Goal: Obtain resource: Download file/media

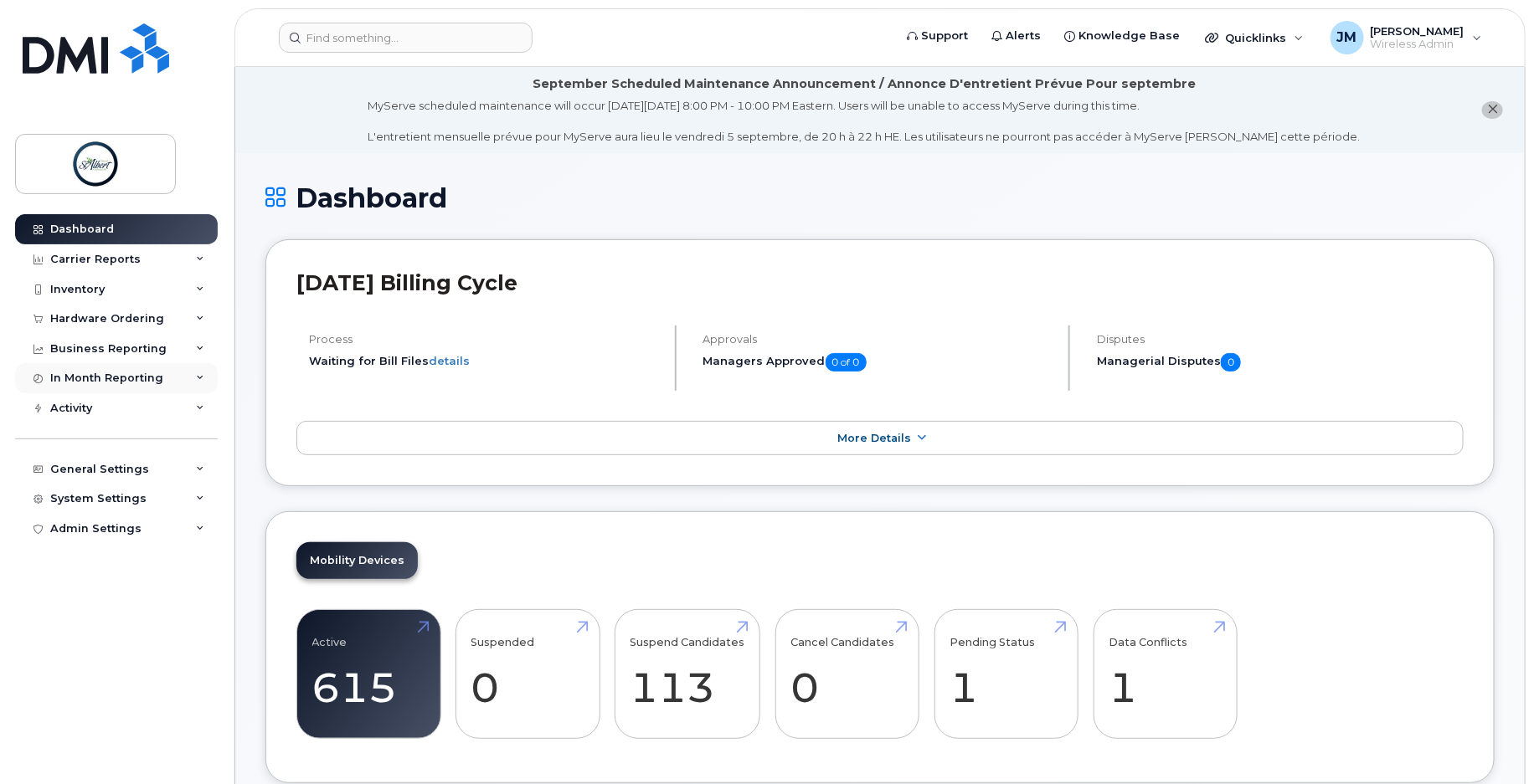
drag, startPoint x: 106, startPoint y: 381, endPoint x: 116, endPoint y: 377, distance: 10.8
click at [107, 379] on div "In Month Reporting" at bounding box center [107, 378] width 113 height 13
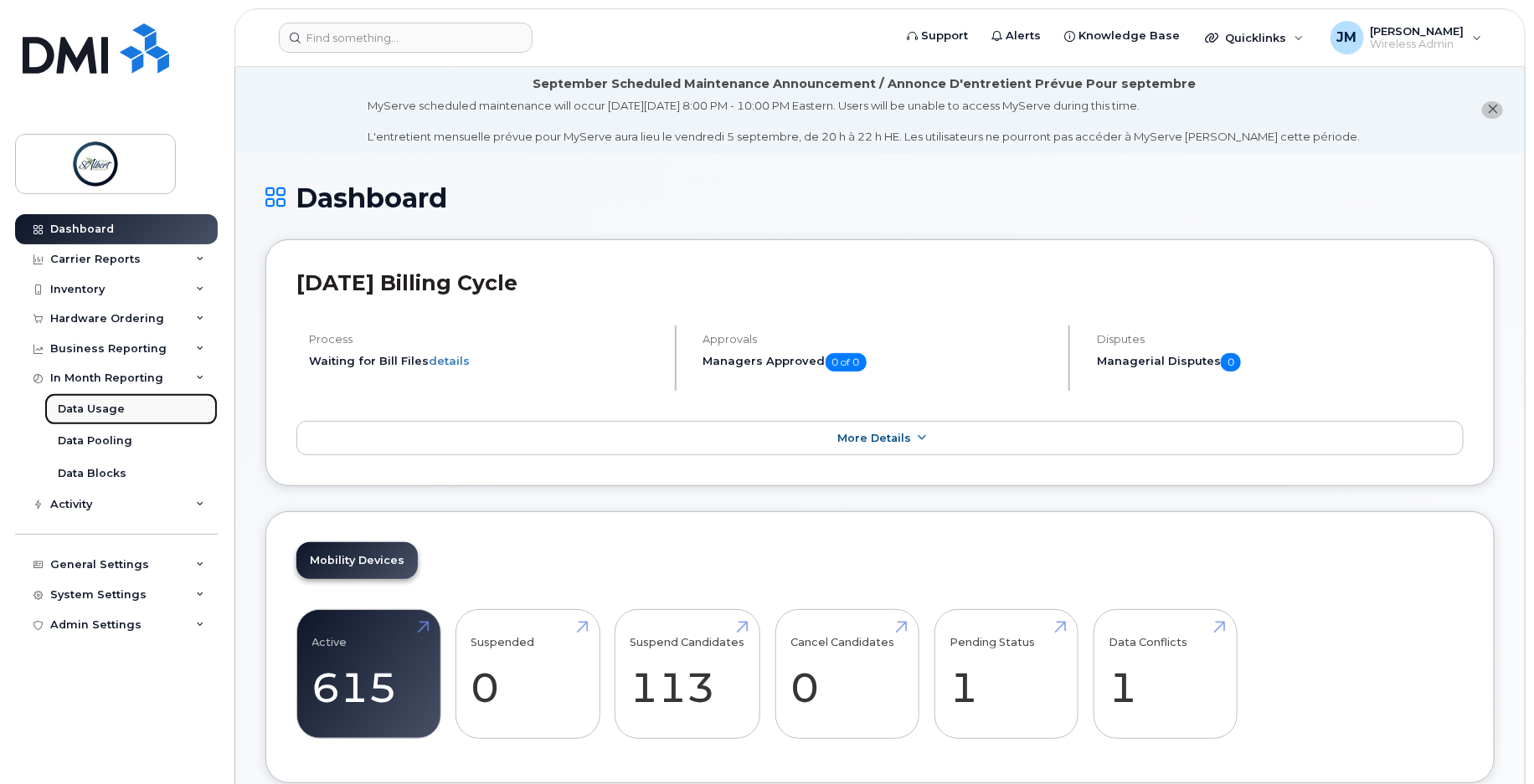
click at [123, 411] on link "Data Usage" at bounding box center [131, 410] width 173 height 32
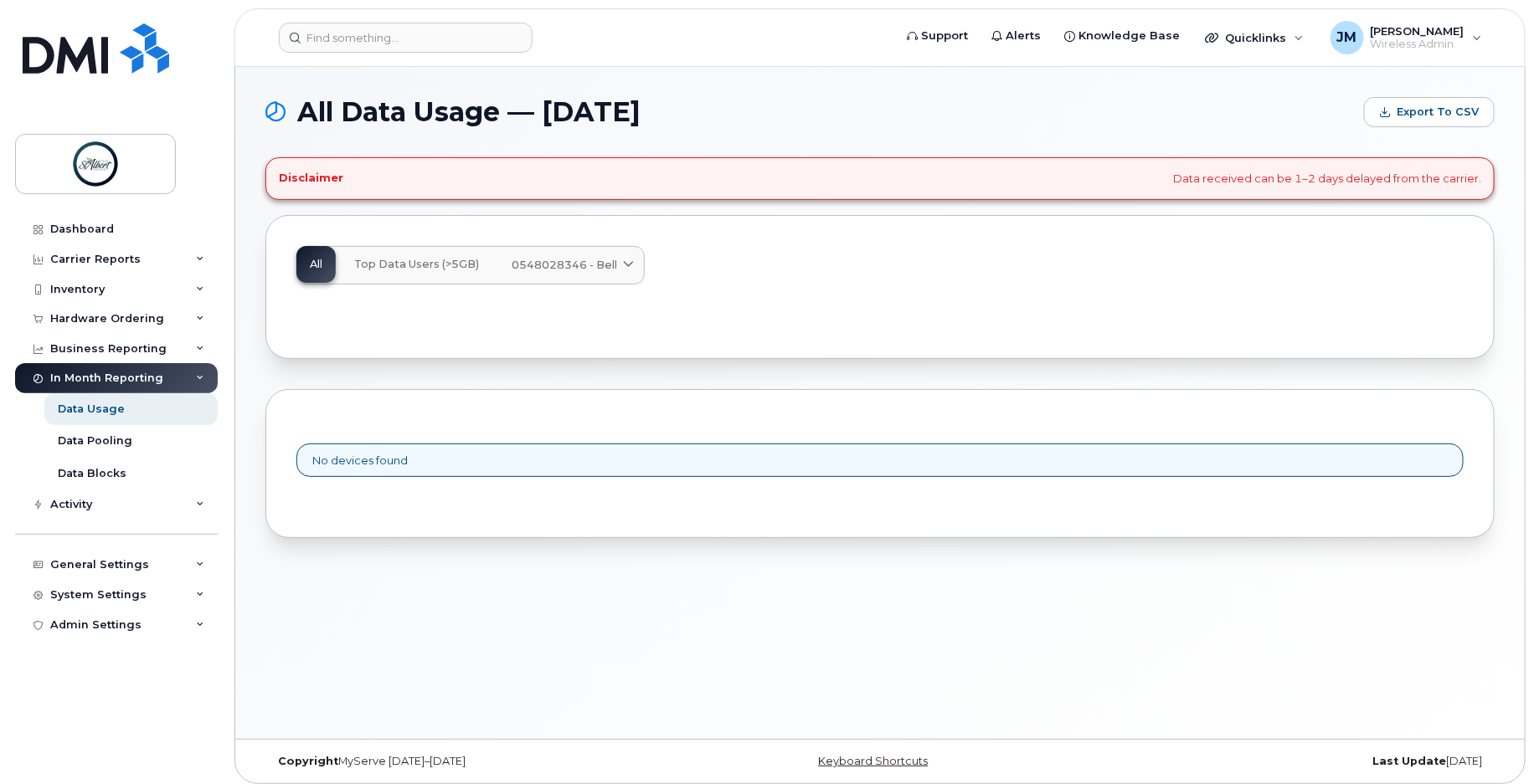
click at [402, 269] on span "Top Data Users (>5GB)" at bounding box center [416, 264] width 125 height 13
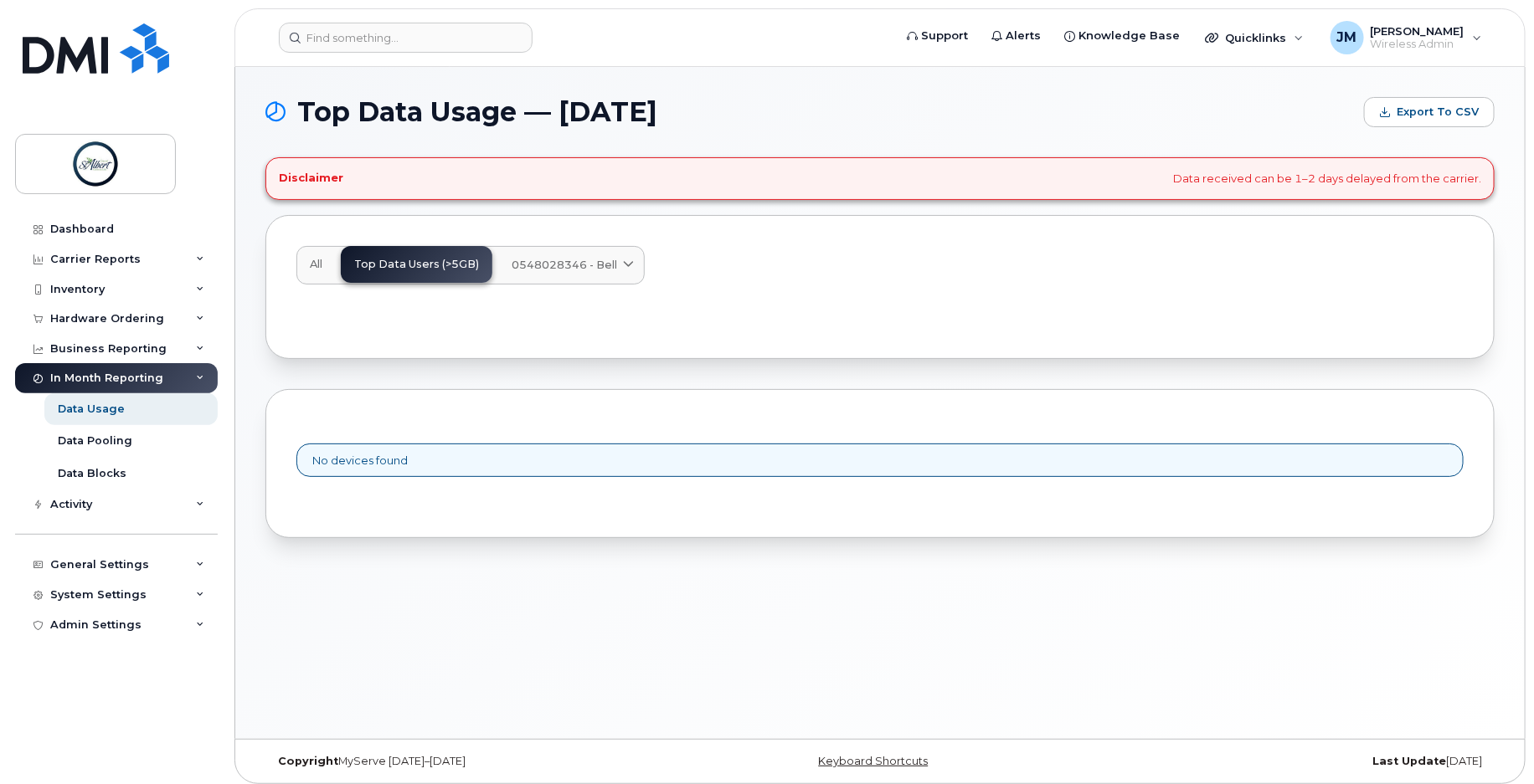
click at [311, 259] on span "All" at bounding box center [316, 264] width 13 height 13
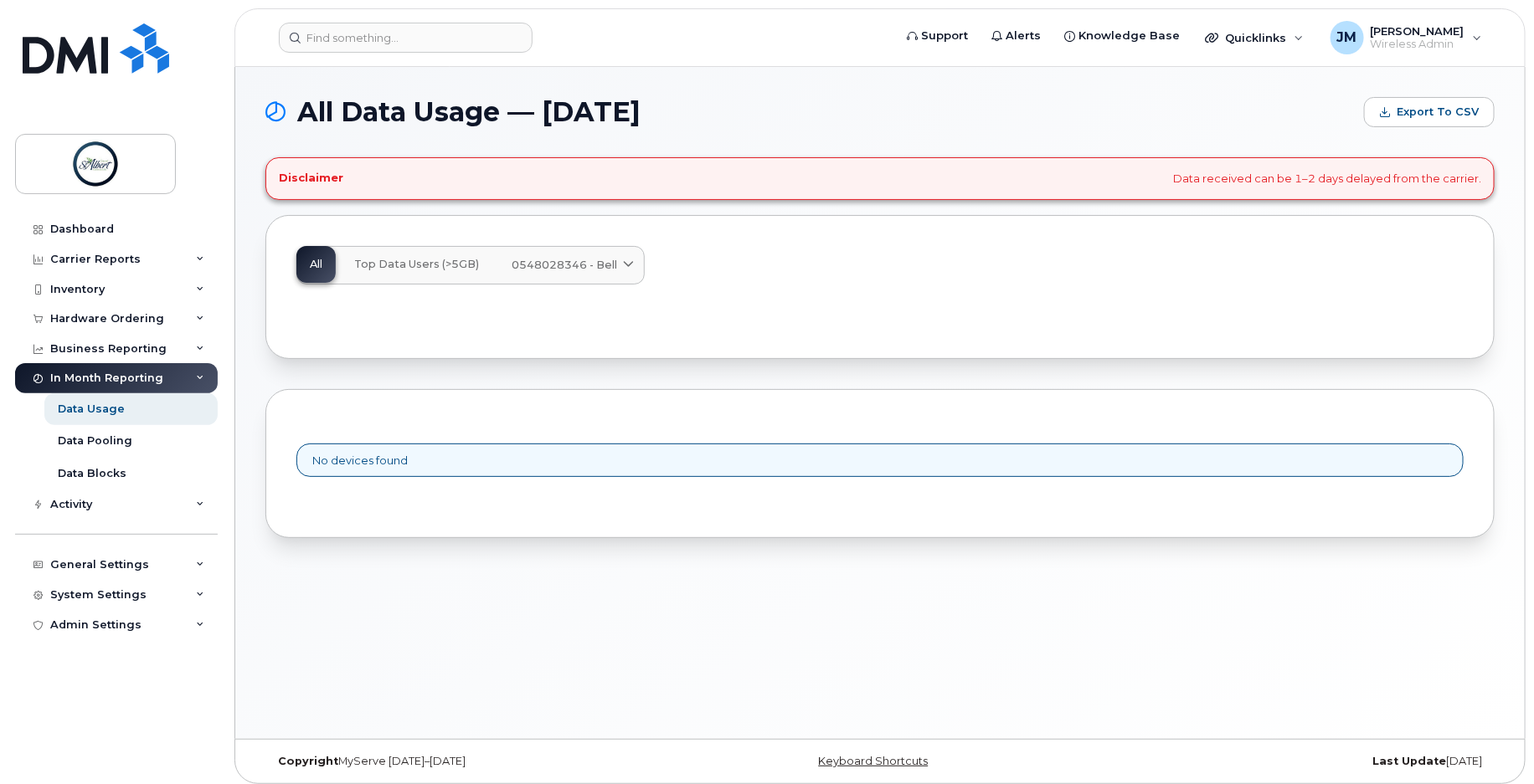
click at [618, 115] on span "All Data Usage — [DATE]" at bounding box center [469, 112] width 343 height 25
click at [359, 107] on span "All Data Usage — [DATE]" at bounding box center [469, 112] width 343 height 25
drag, startPoint x: 676, startPoint y: 128, endPoint x: 649, endPoint y: 130, distance: 27.1
click at [632, 131] on div "All Data Usage — [DATE] Export to CSV Disclaimer Data received can be 1–2 days …" at bounding box center [880, 318] width 1229 height 441
click at [647, 126] on div "All Data Usage — [DATE] Export to CSV Disclaimer Data received can be 1–2 days …" at bounding box center [880, 318] width 1229 height 441
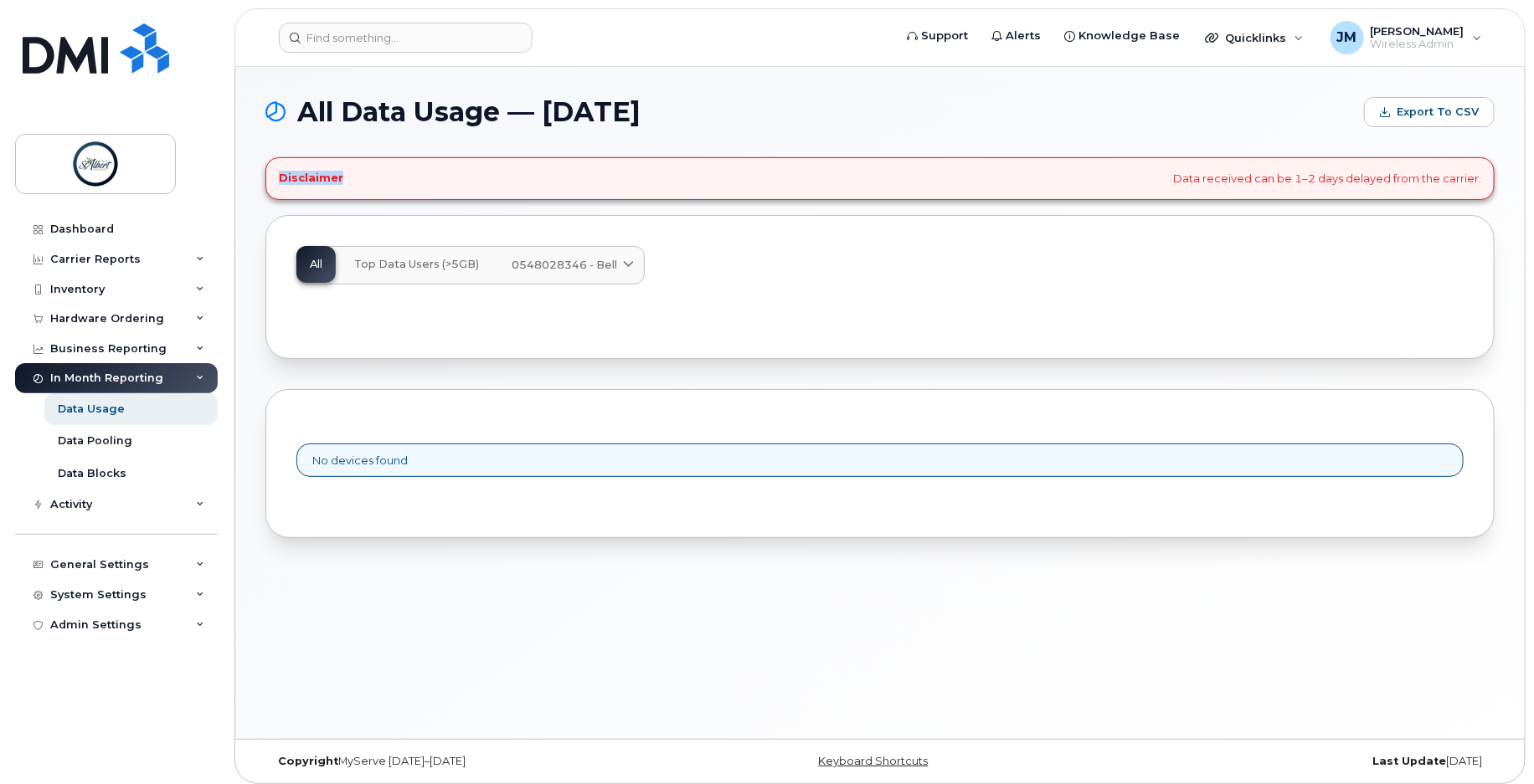
click at [640, 125] on span "All Data Usage — [DATE]" at bounding box center [469, 112] width 343 height 25
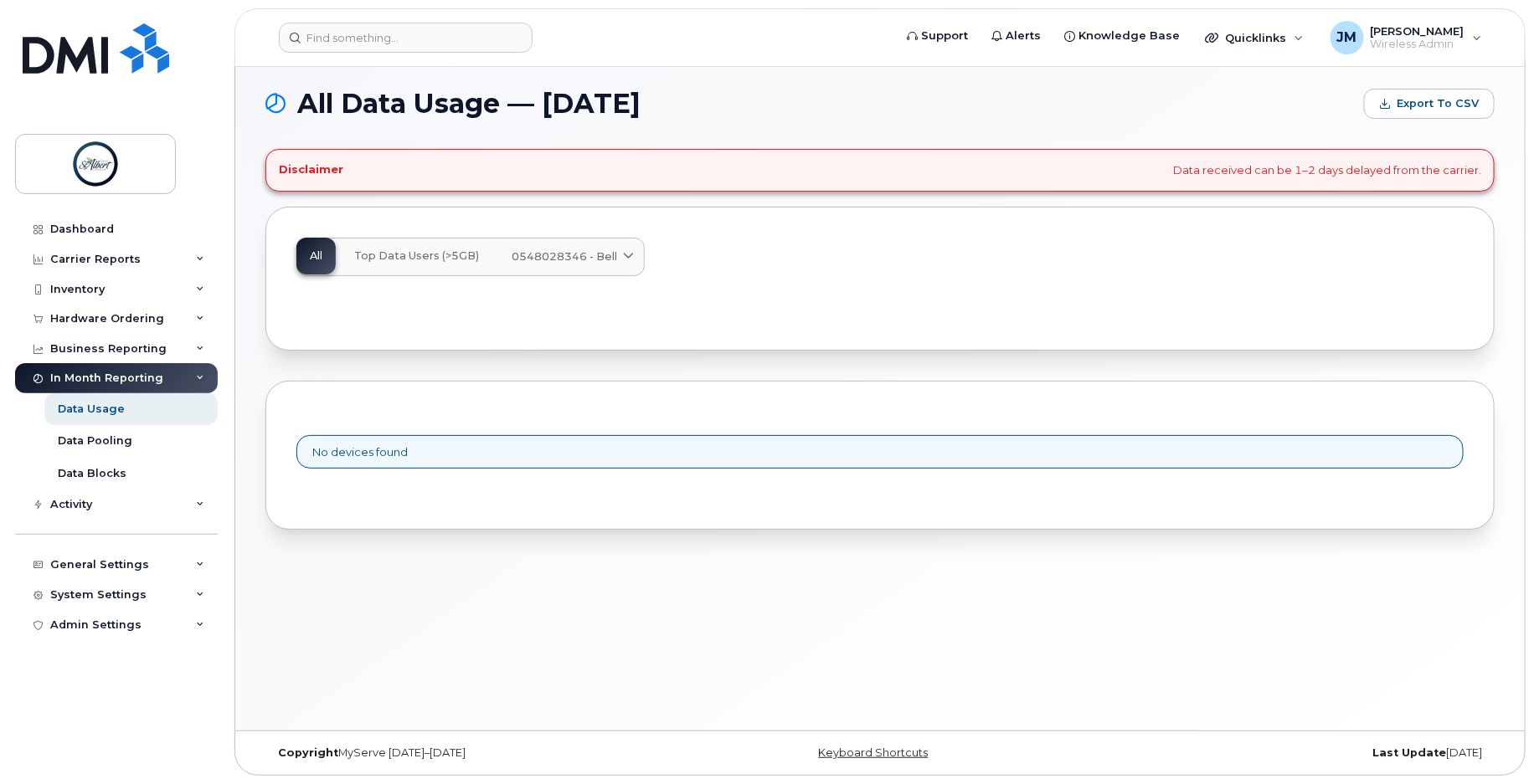
click at [91, 515] on div "Activity" at bounding box center [116, 504] width 203 height 31
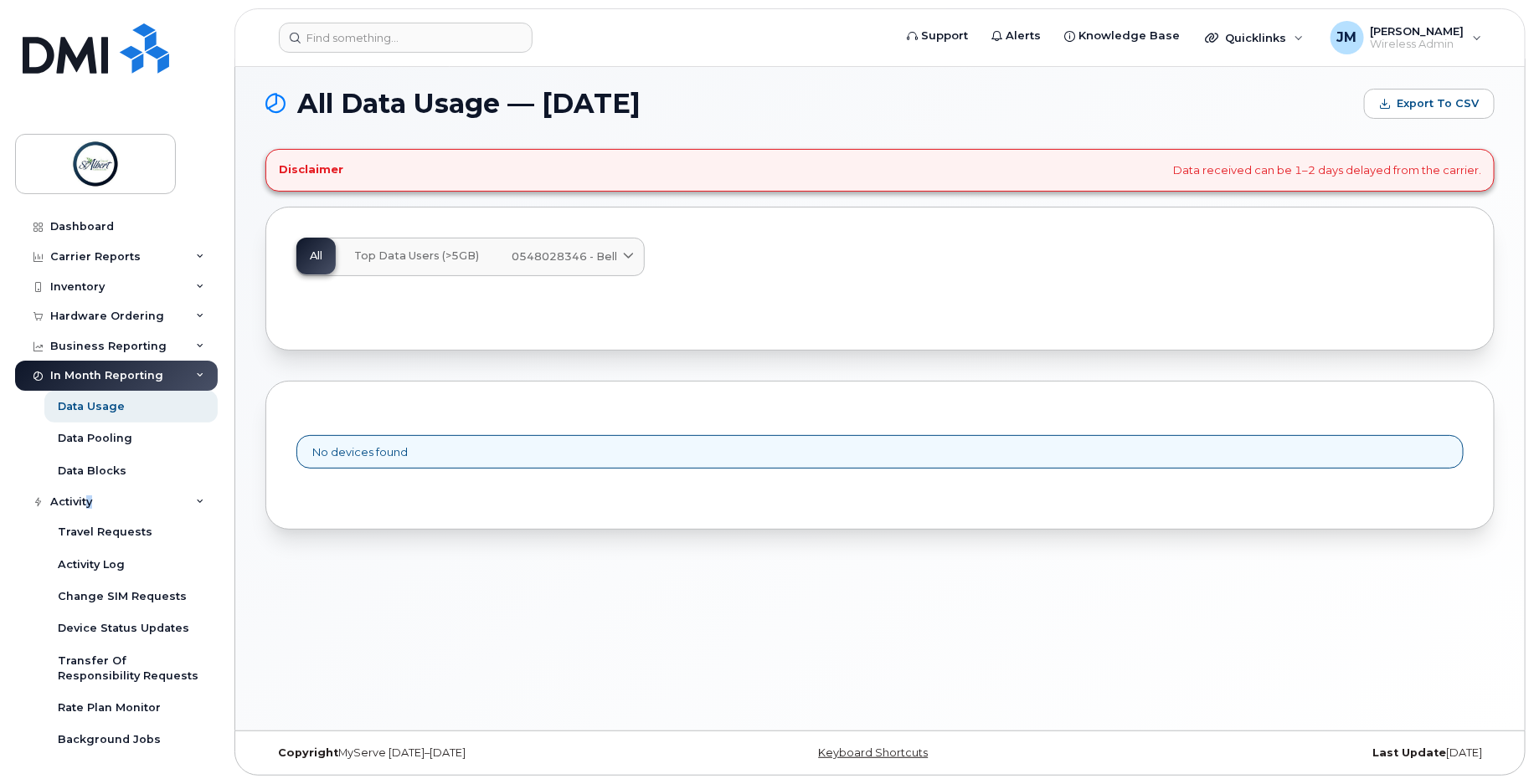
scroll to position [0, 0]
click at [109, 321] on div "Hardware Ordering" at bounding box center [107, 319] width 114 height 13
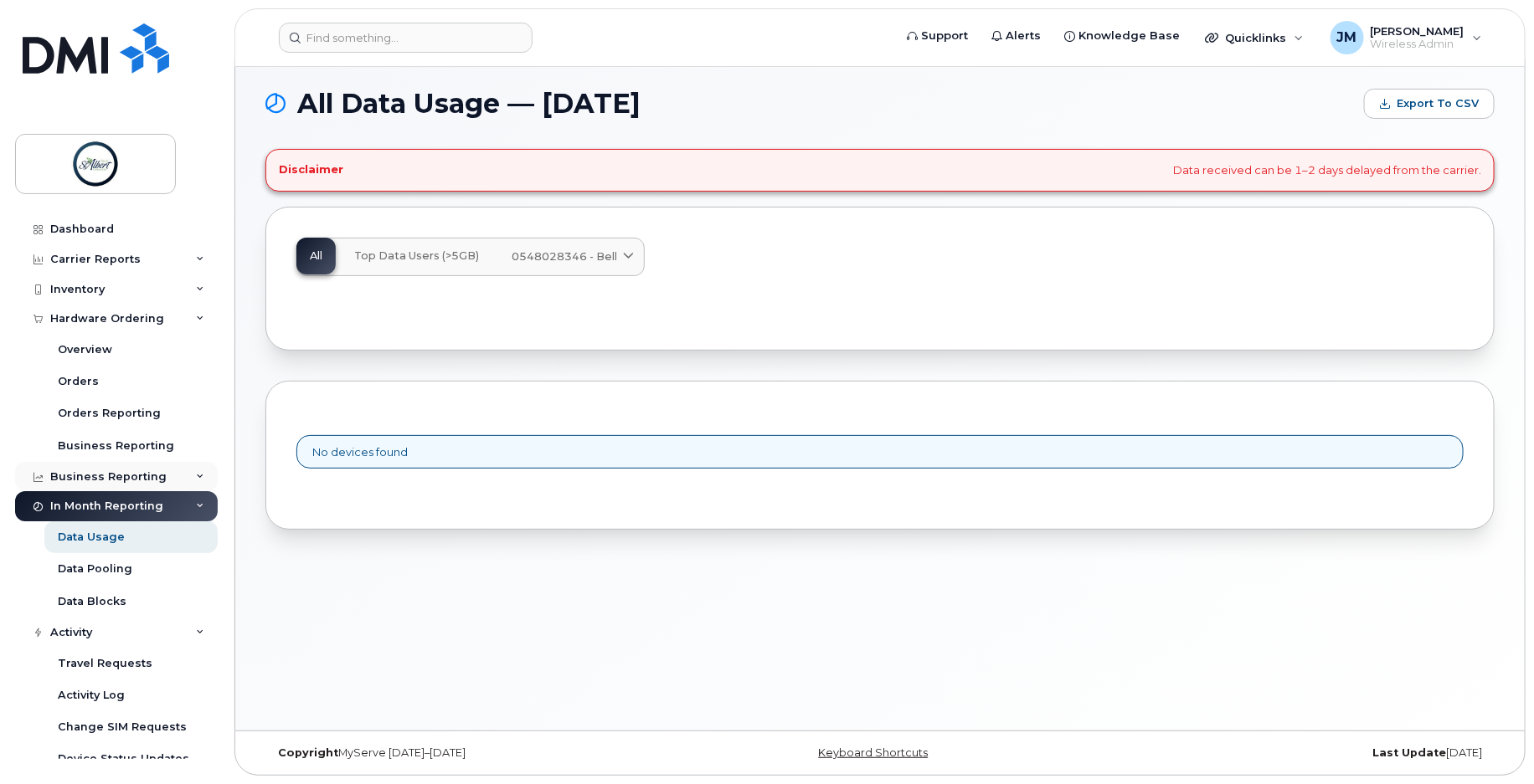
click at [99, 483] on div "Business Reporting" at bounding box center [108, 477] width 117 height 13
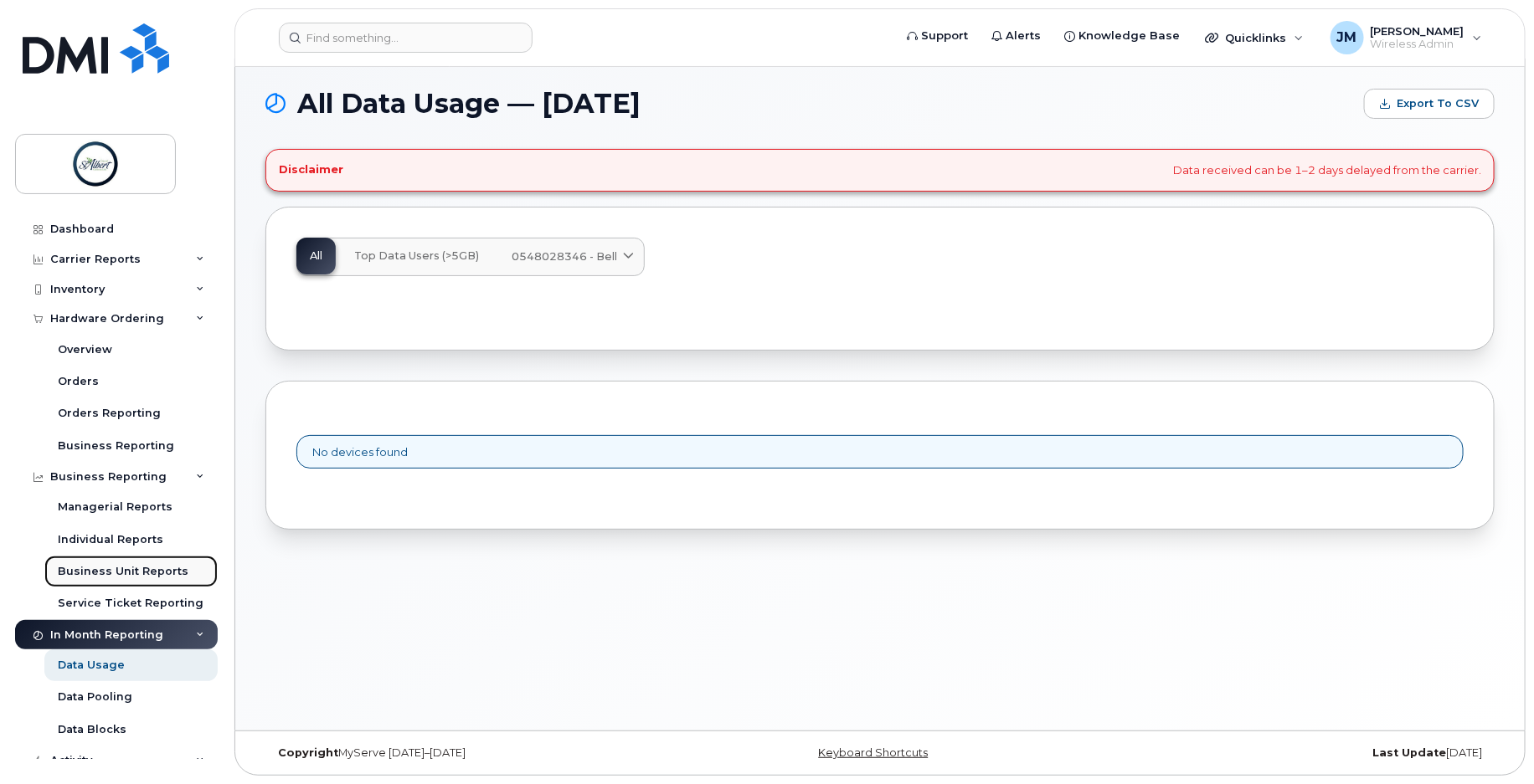
click at [134, 575] on div "Business Unit Reports" at bounding box center [122, 572] width 131 height 15
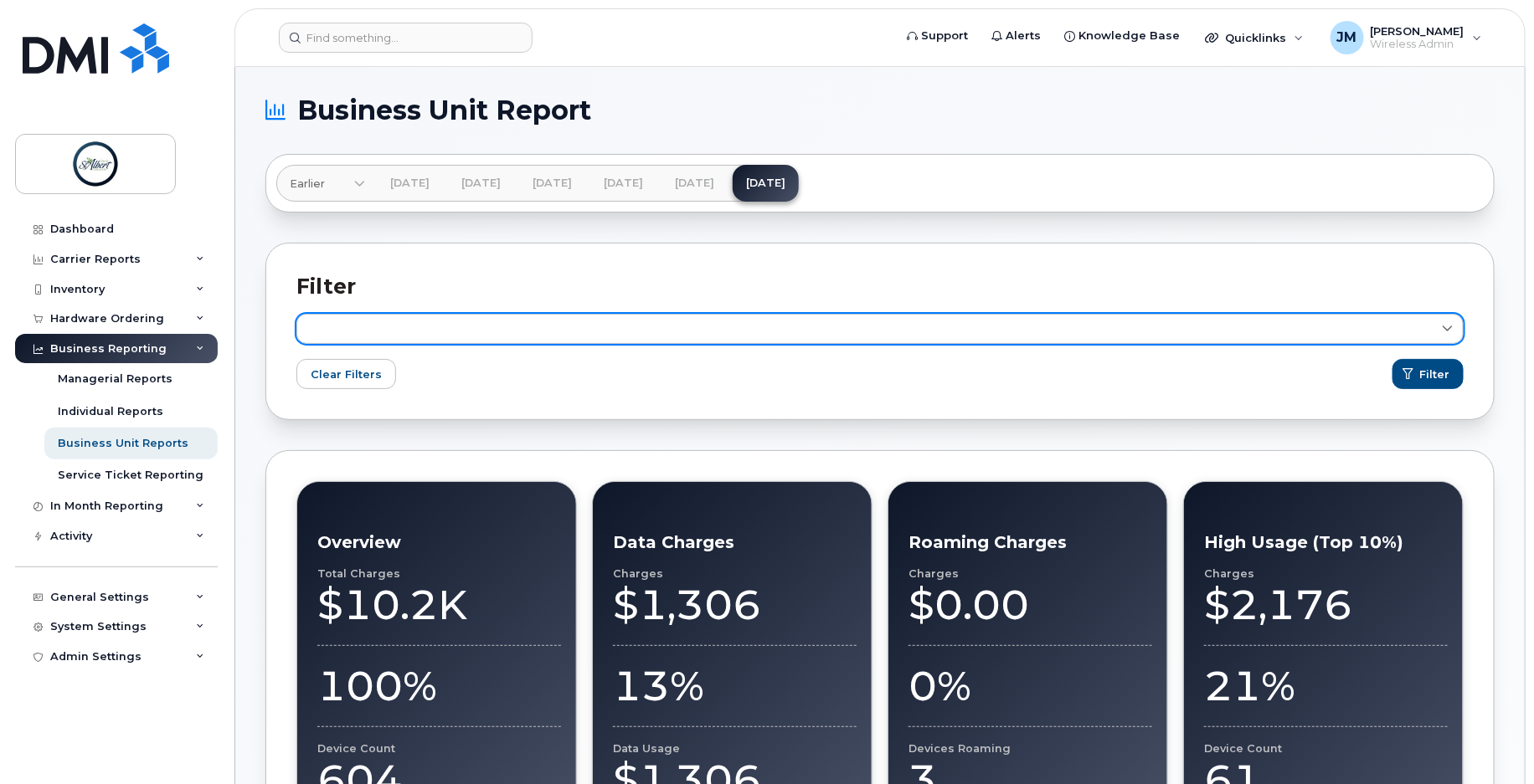
click at [1185, 326] on link at bounding box center [880, 329] width 1167 height 31
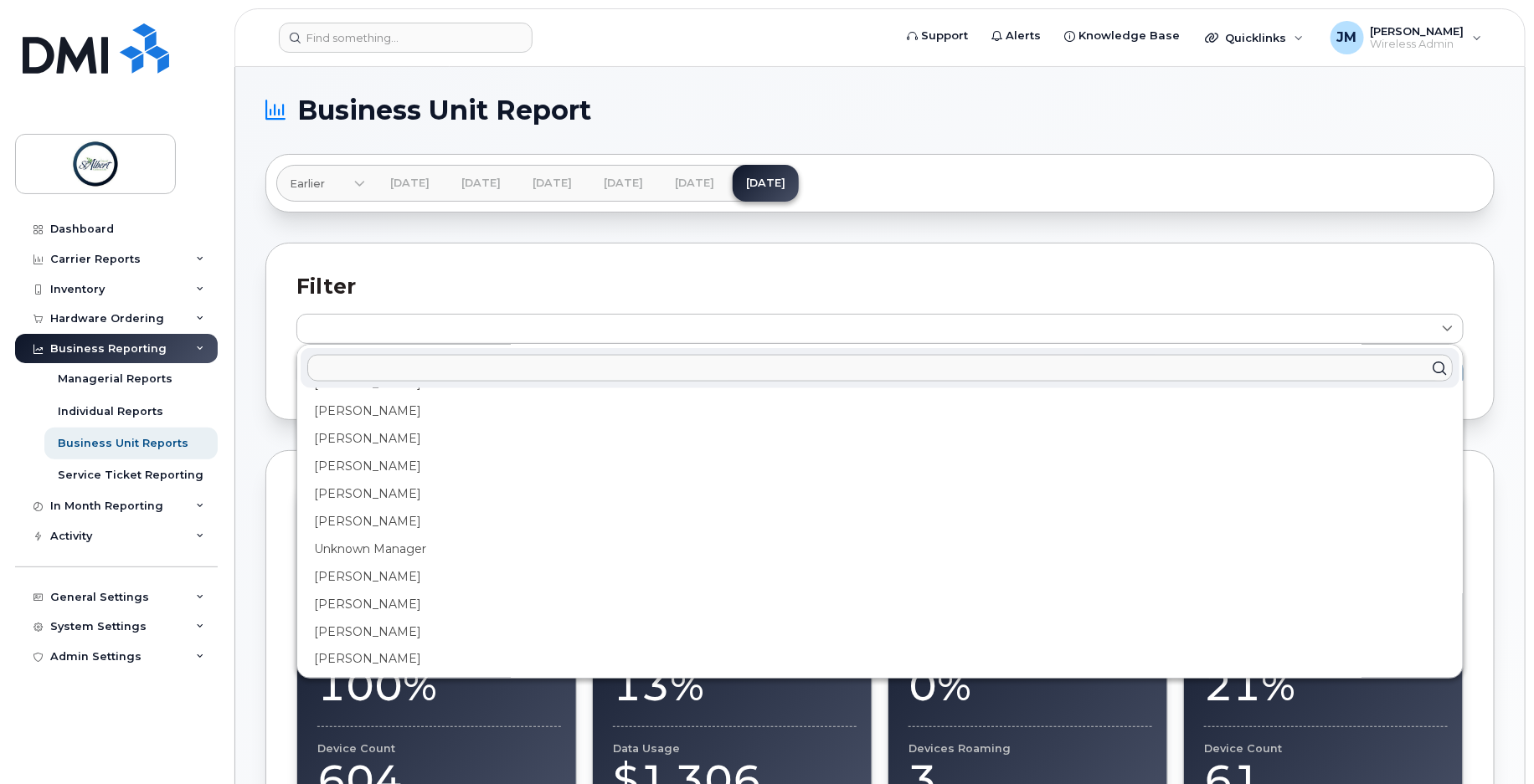
scroll to position [478, 0]
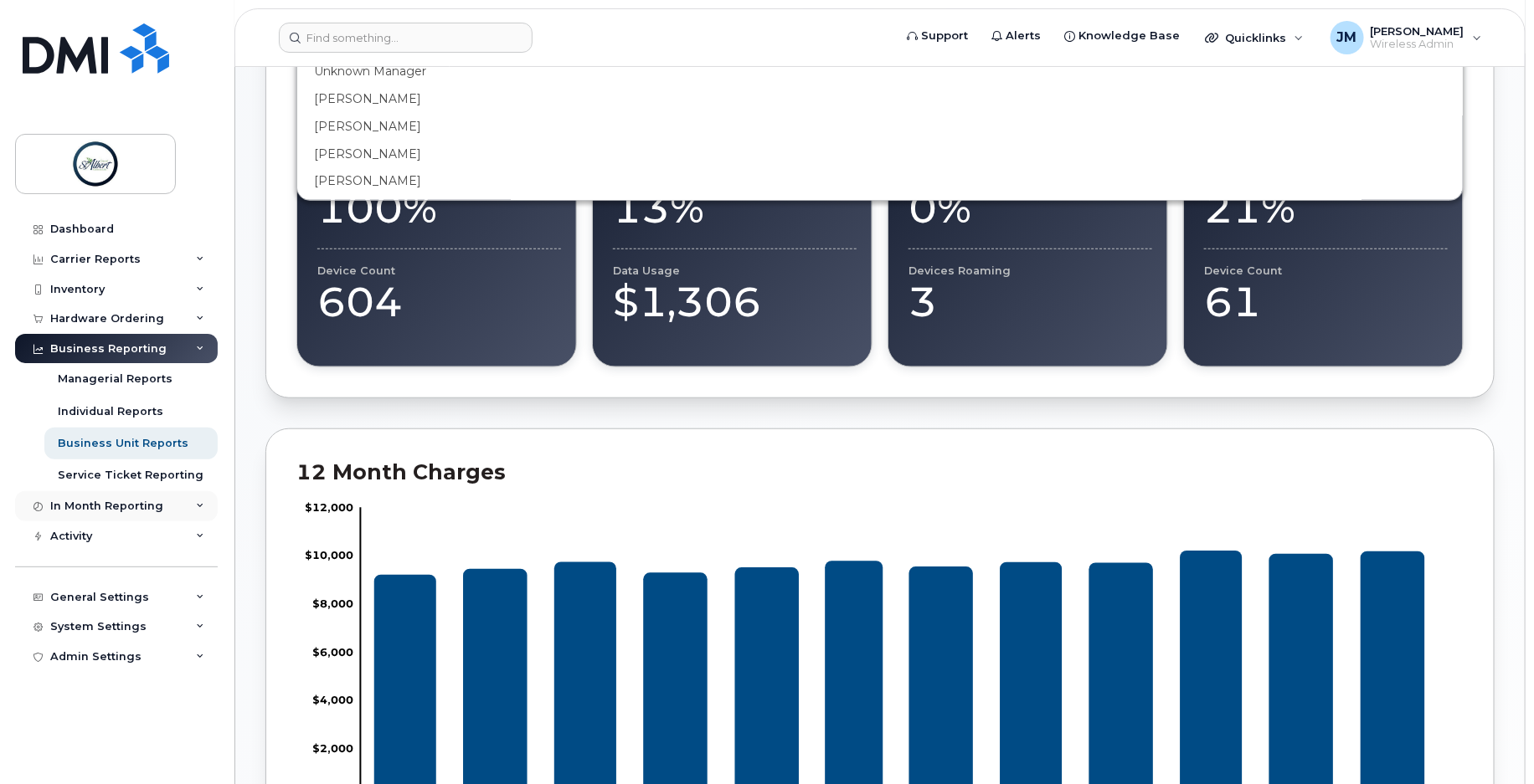
click at [156, 509] on div "In Month Reporting" at bounding box center [107, 506] width 113 height 13
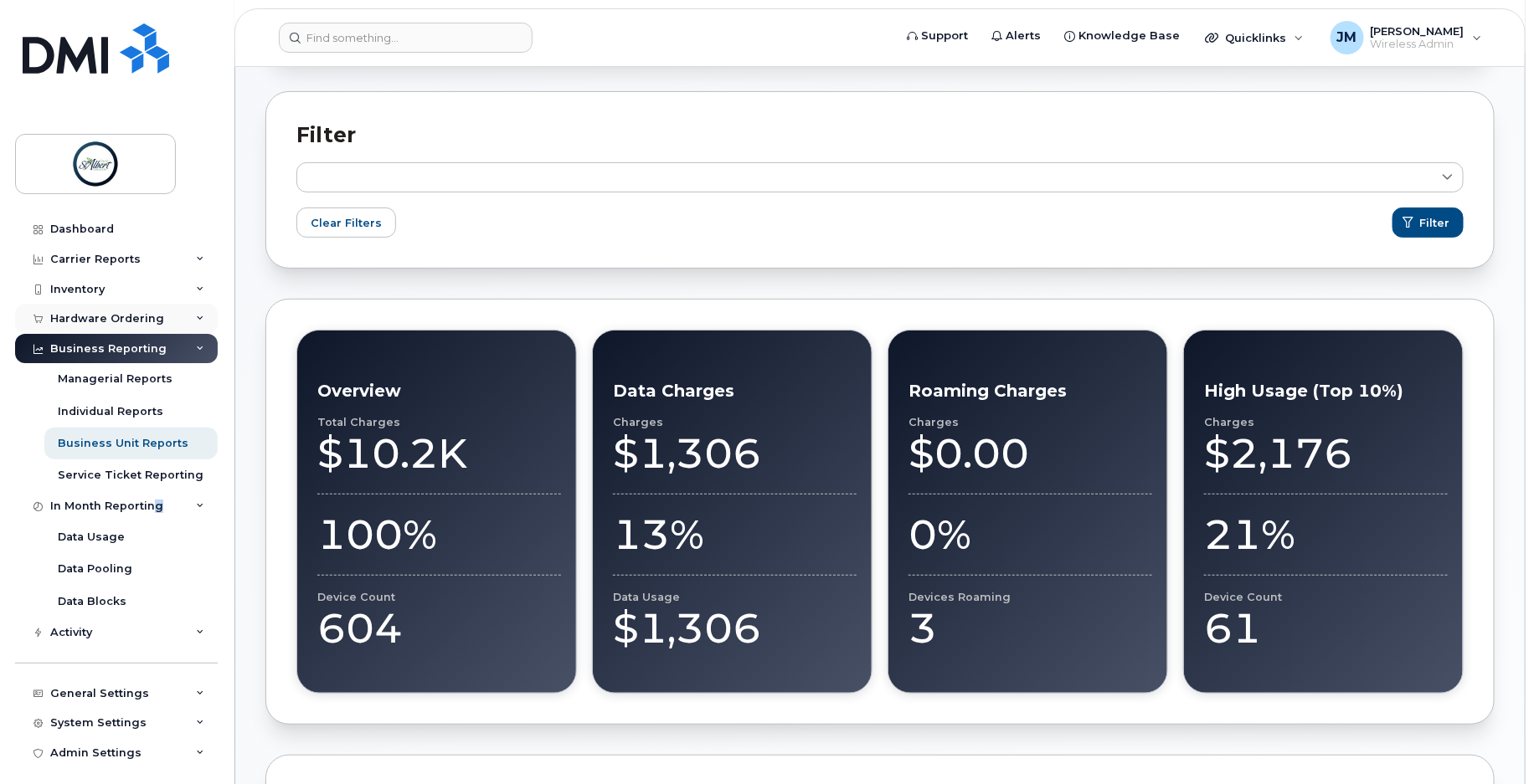
scroll to position [0, 0]
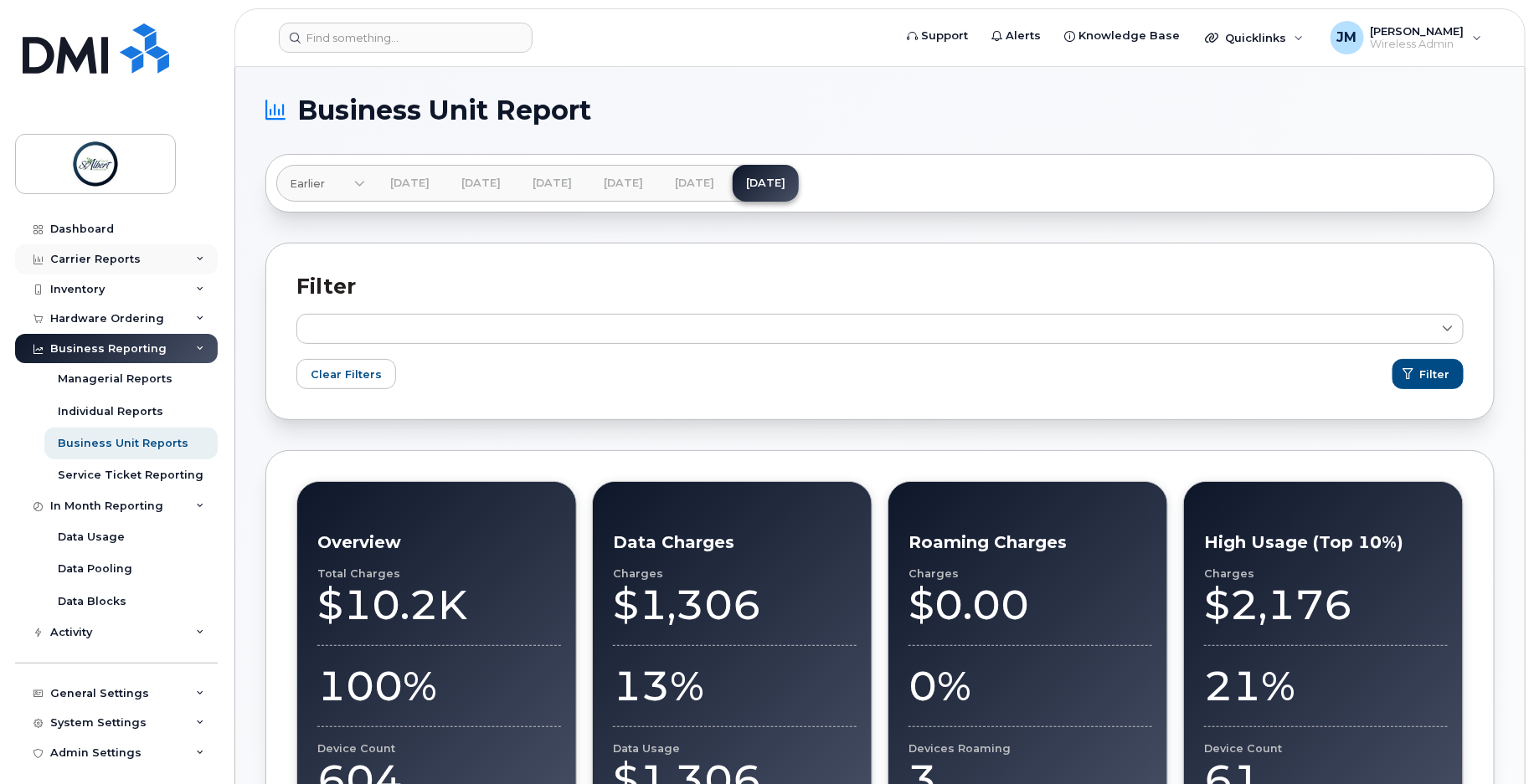
click at [108, 262] on div "Carrier Reports" at bounding box center [95, 259] width 91 height 13
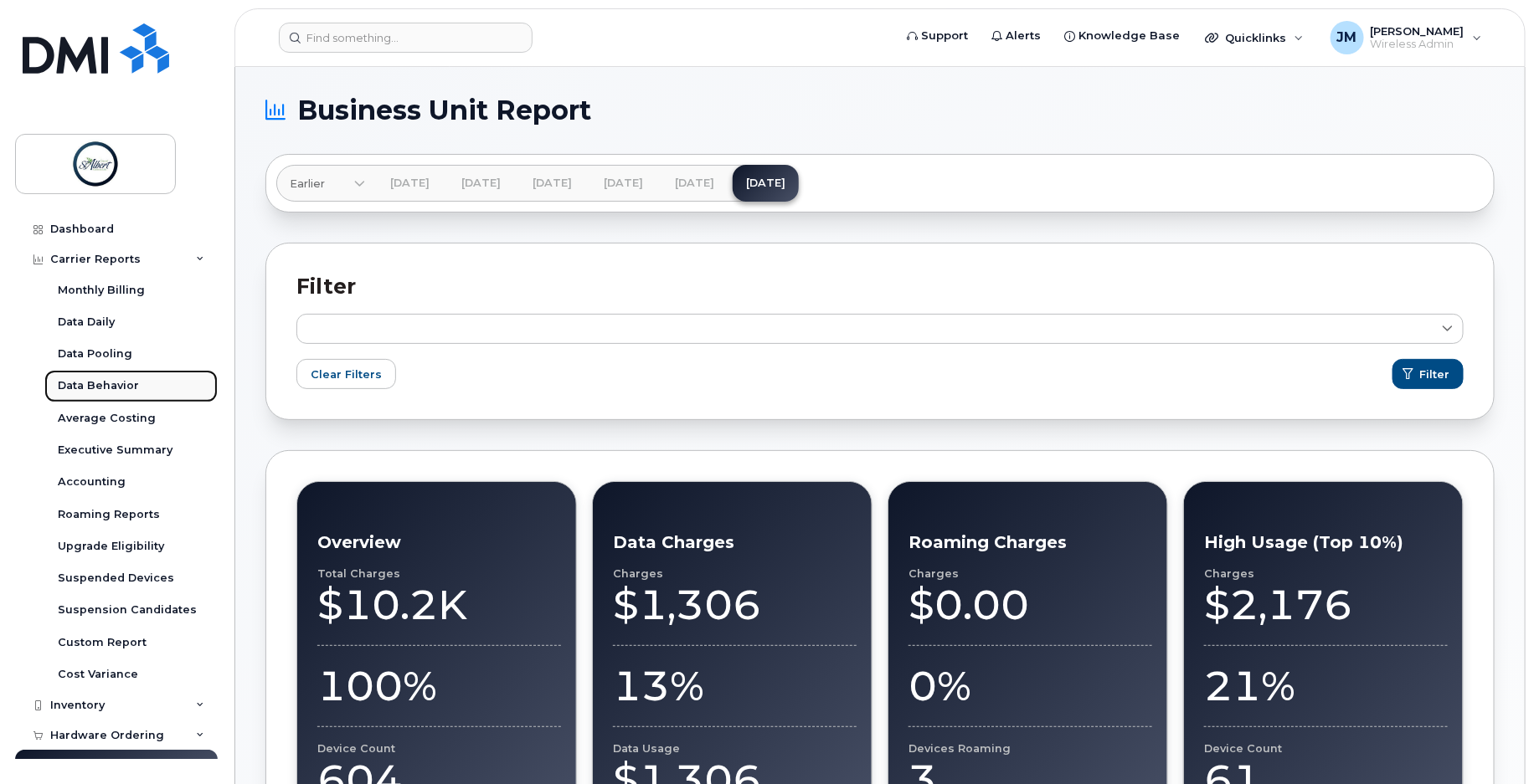
click at [117, 386] on div "Data Behavior" at bounding box center [98, 386] width 82 height 15
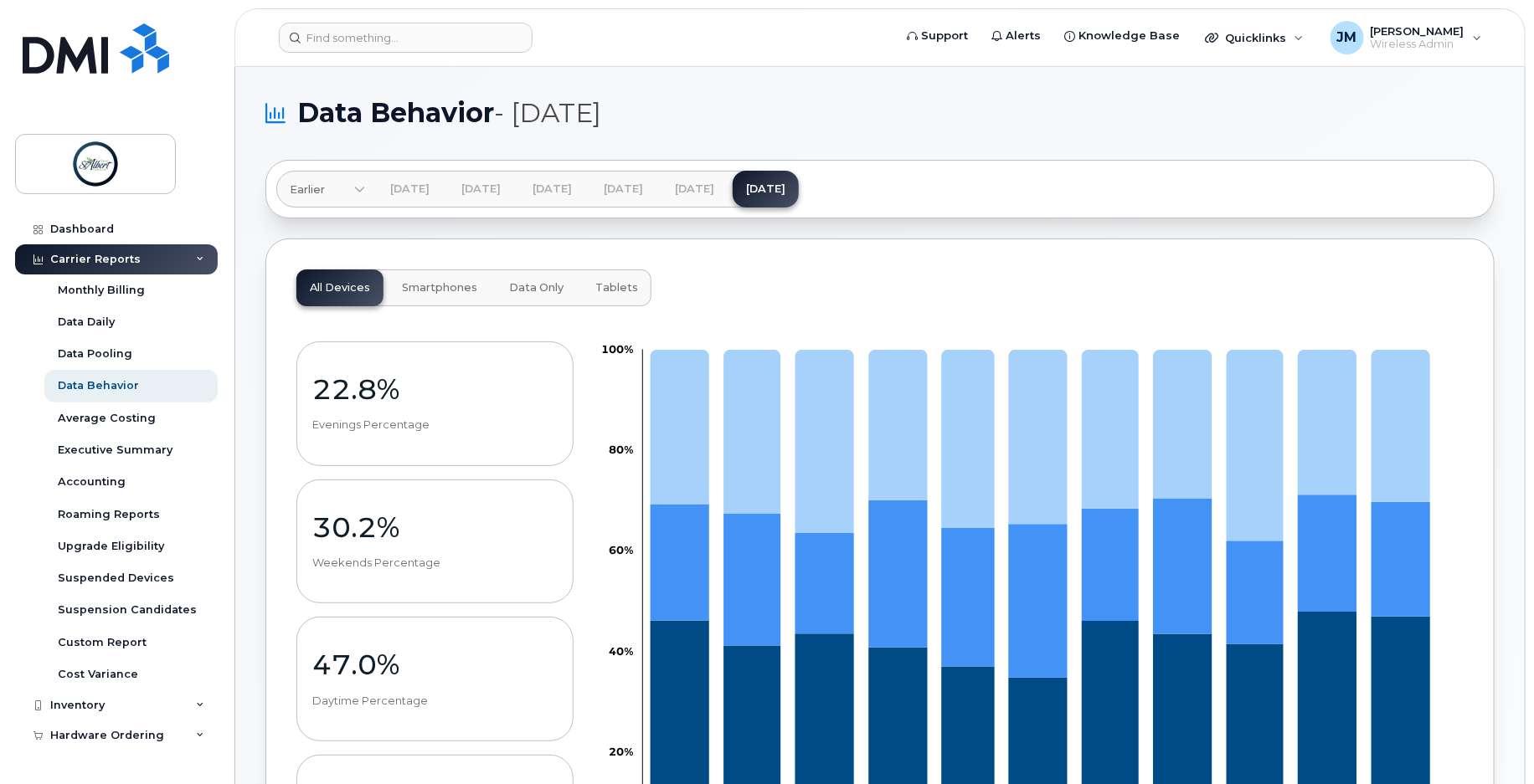
drag, startPoint x: 419, startPoint y: 285, endPoint x: 429, endPoint y: 290, distance: 11.2
click at [417, 285] on span "Smartphones" at bounding box center [439, 288] width 75 height 13
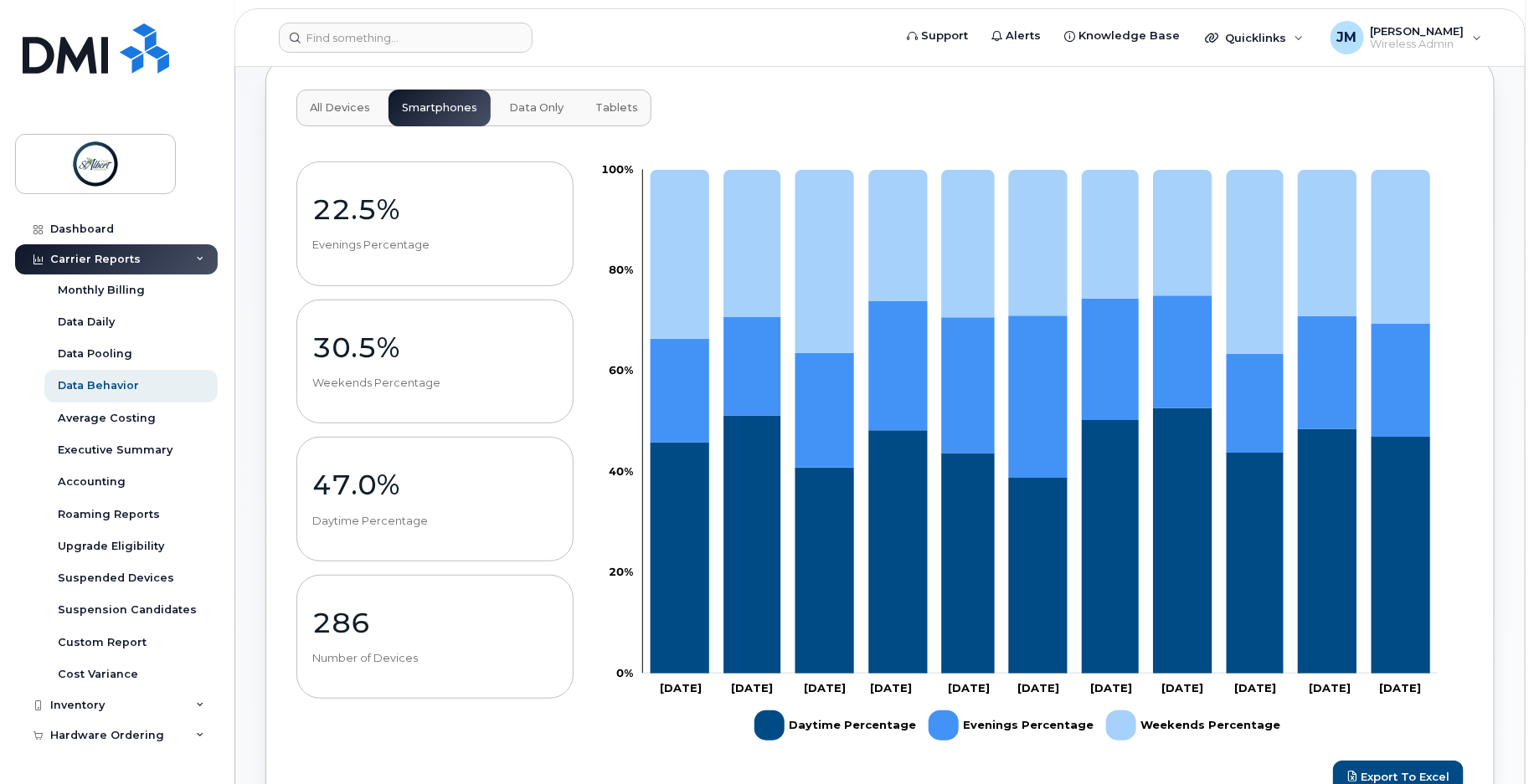
scroll to position [90, 0]
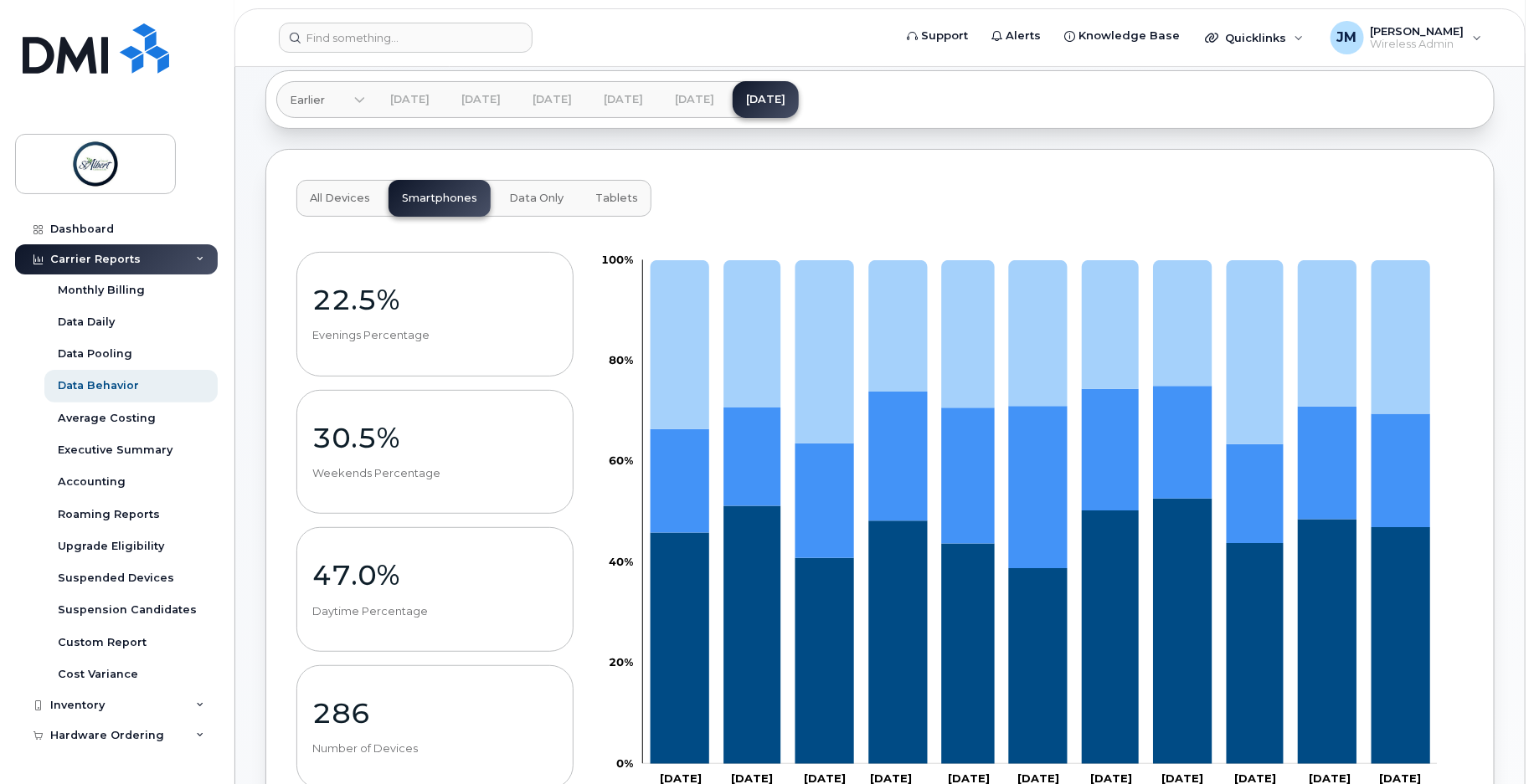
click at [323, 203] on span "All Devices" at bounding box center [339, 198] width 60 height 13
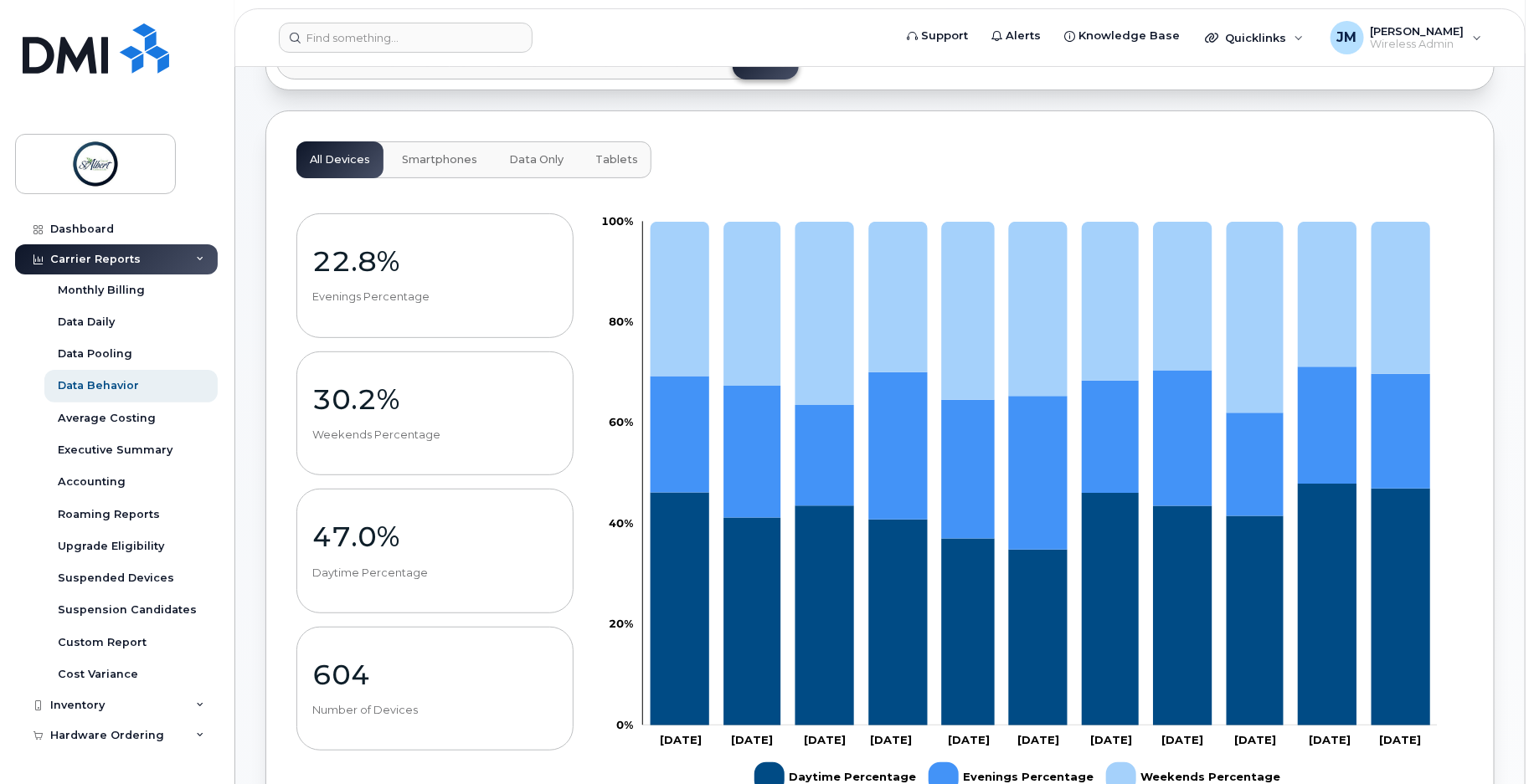
scroll to position [0, 0]
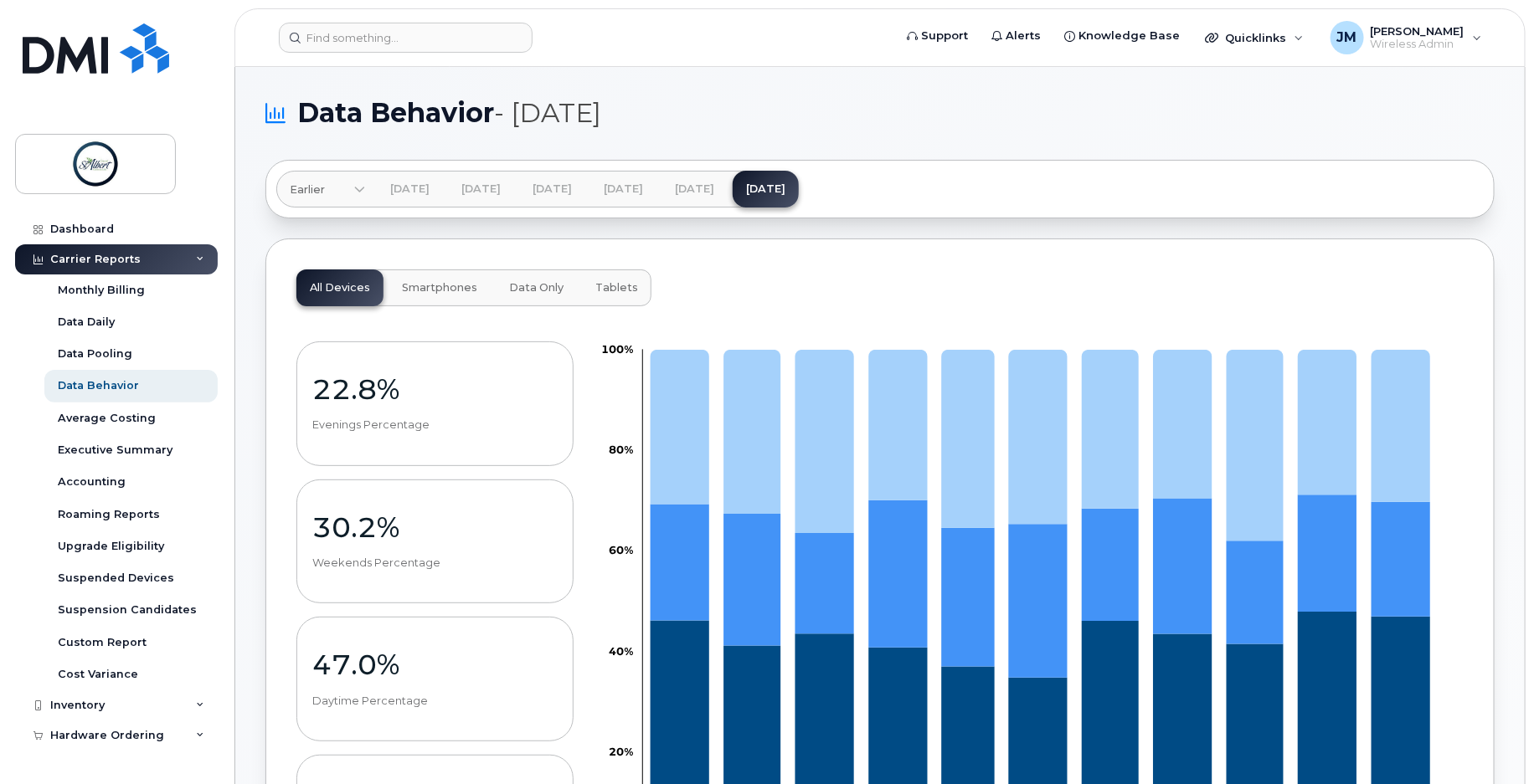
click at [439, 285] on span "Smartphones" at bounding box center [439, 288] width 75 height 13
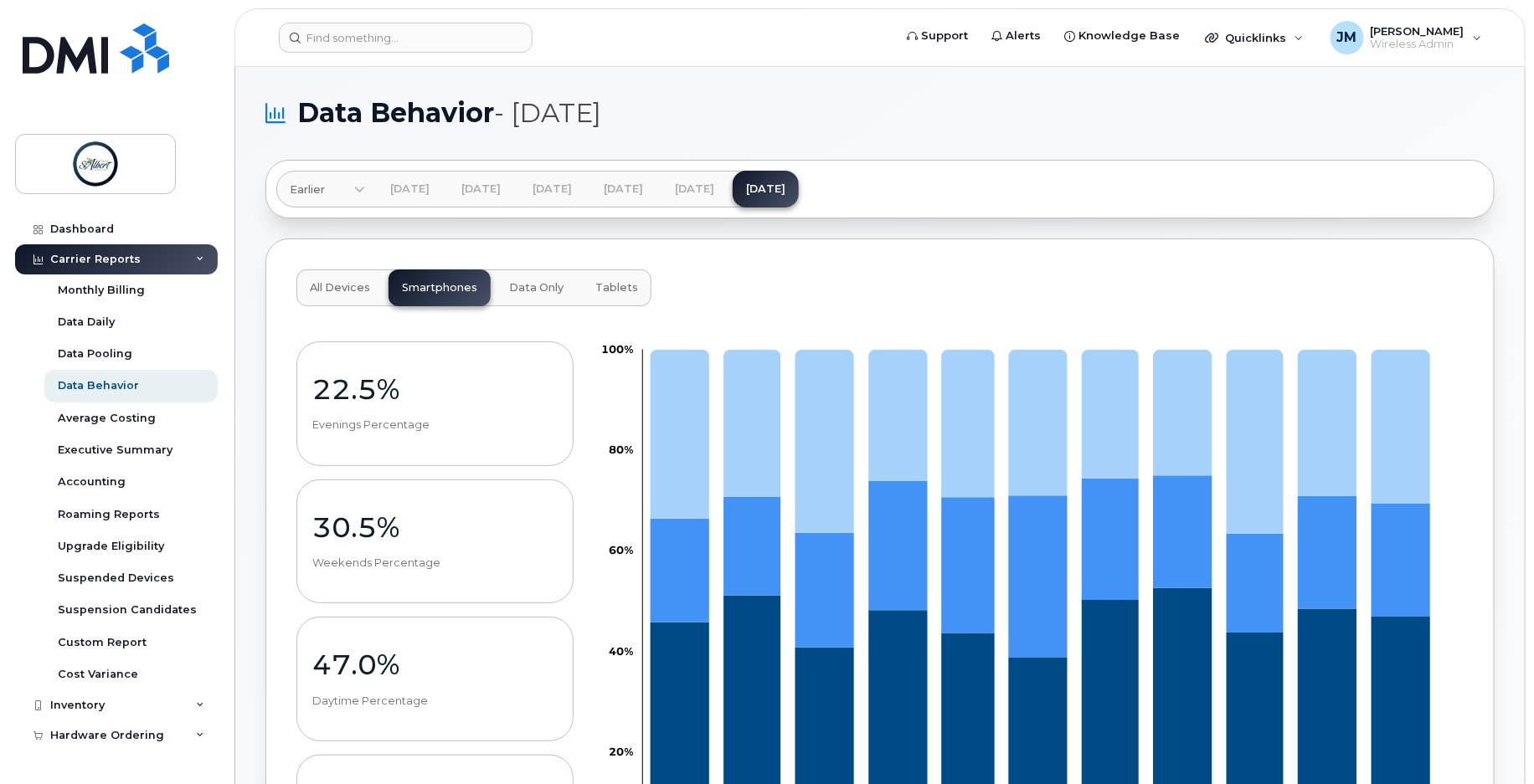
click at [538, 290] on span "Data Only" at bounding box center [536, 288] width 55 height 13
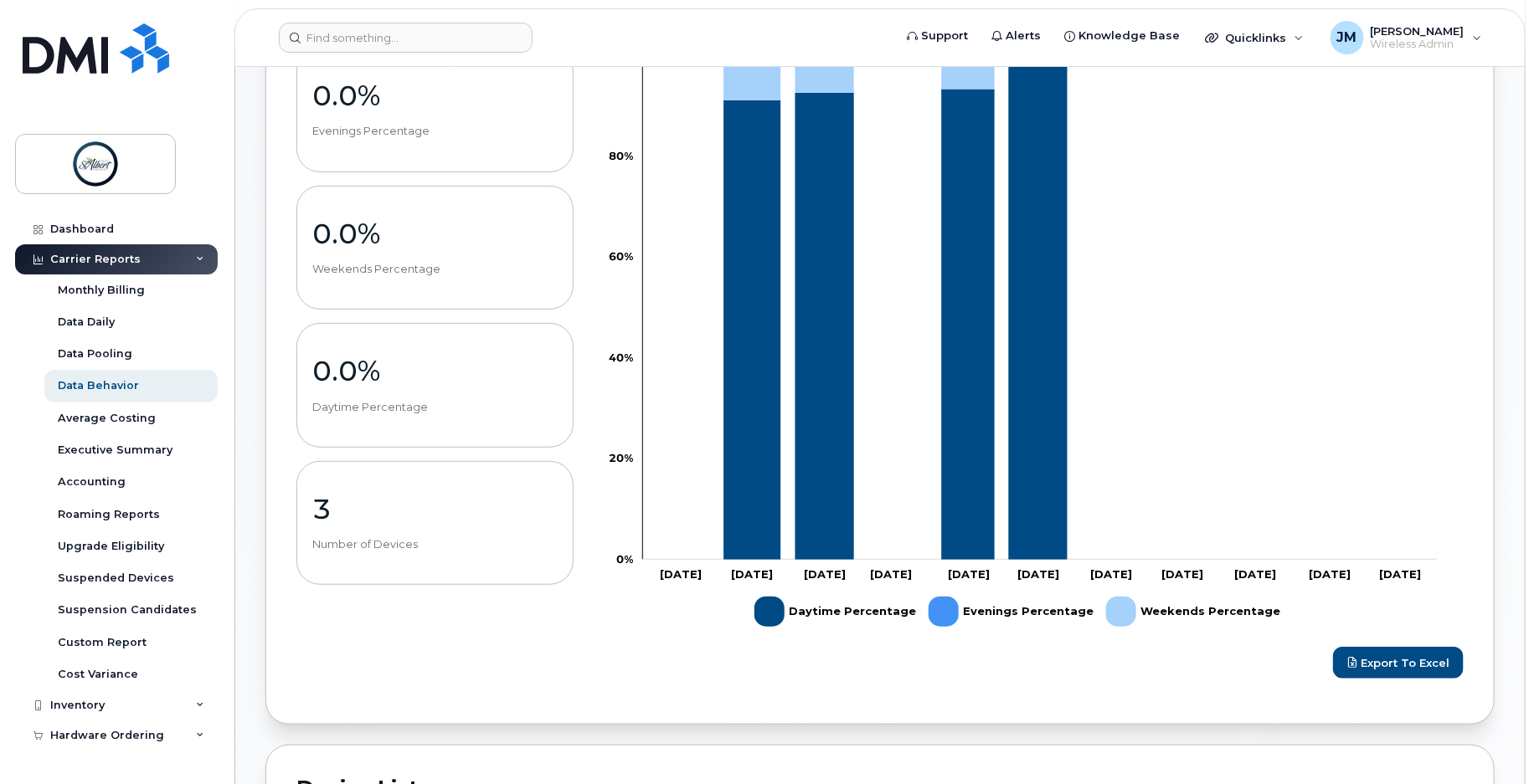
scroll to position [23, 0]
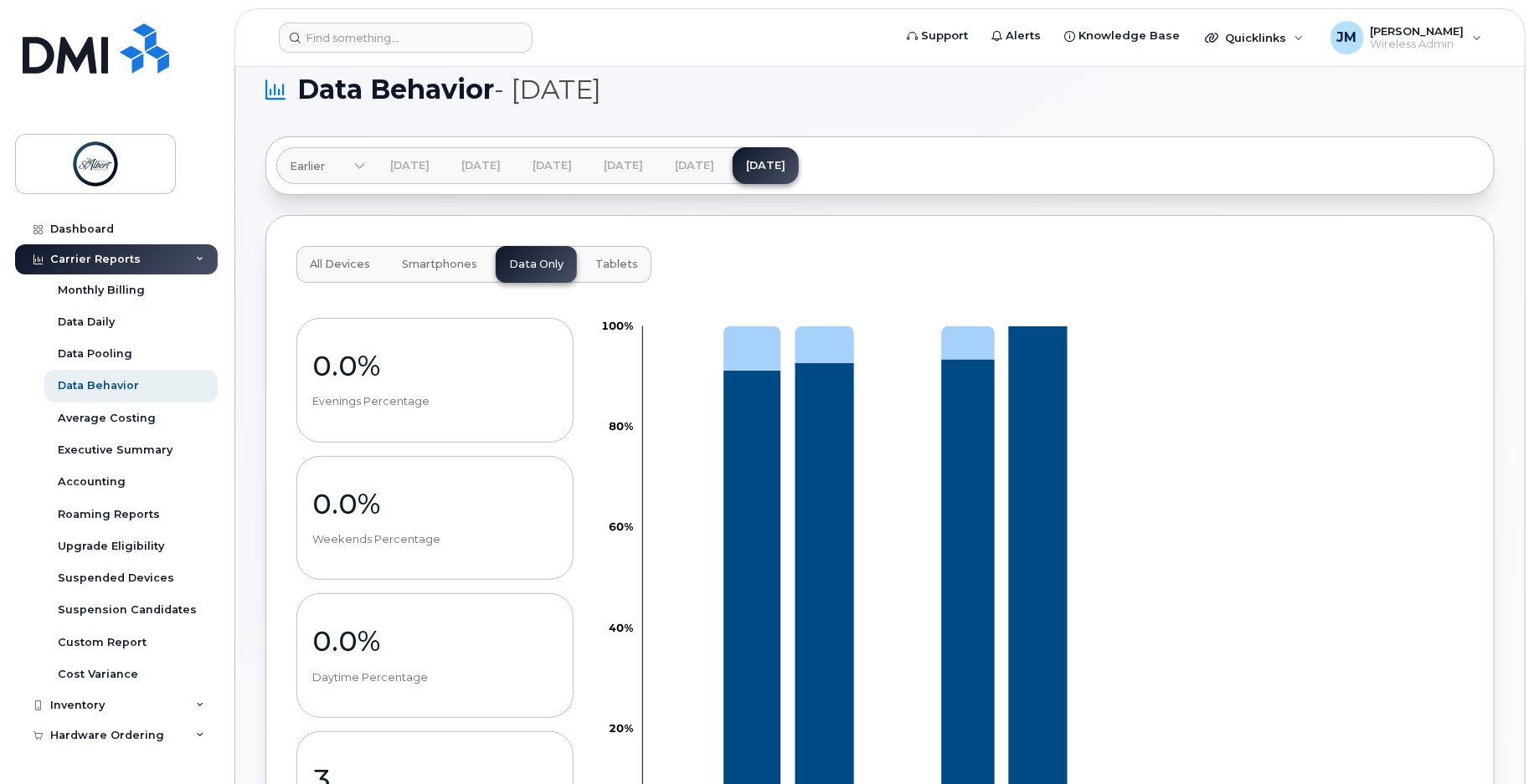
click at [437, 266] on span "Smartphones" at bounding box center [439, 264] width 75 height 13
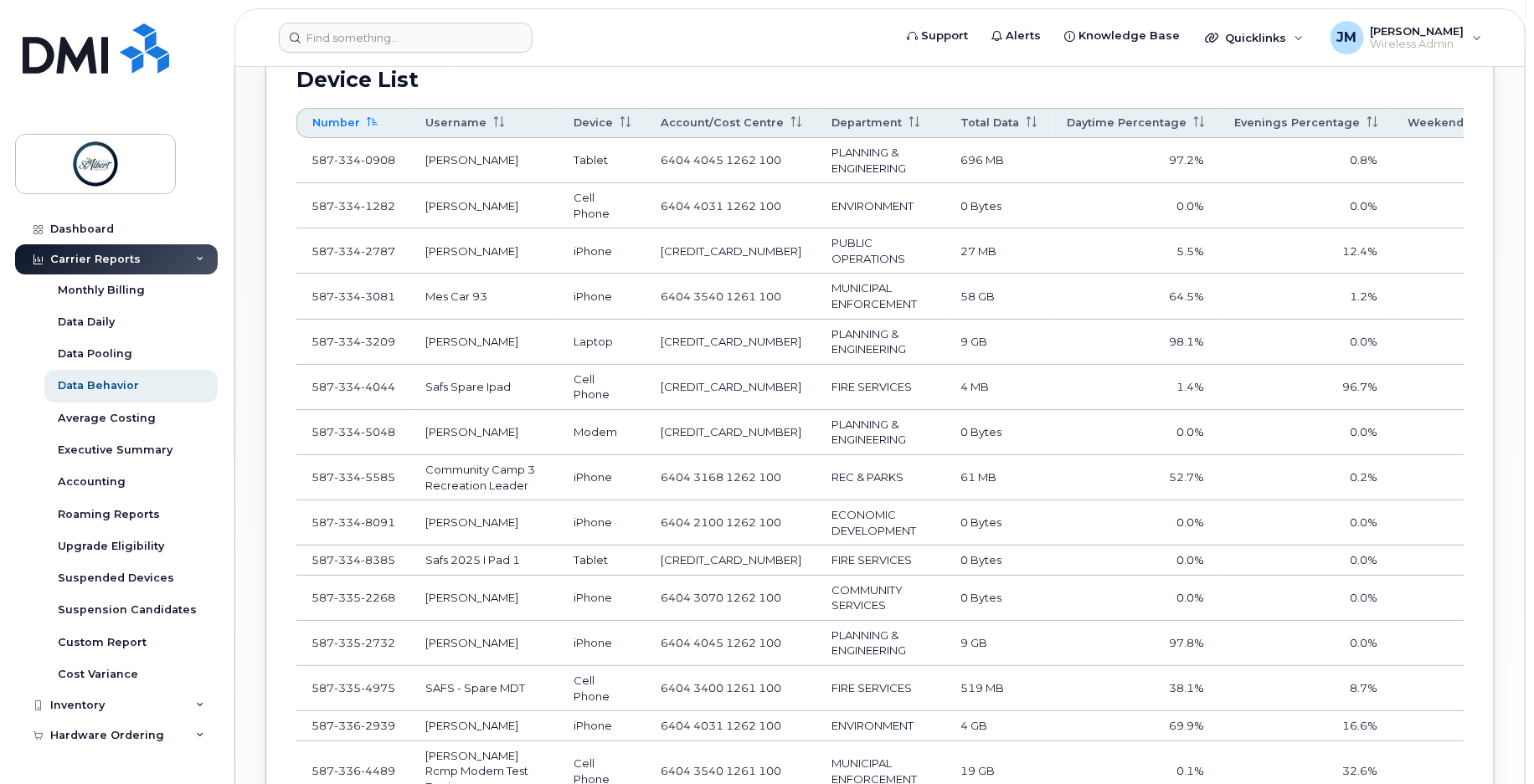
scroll to position [455, 0]
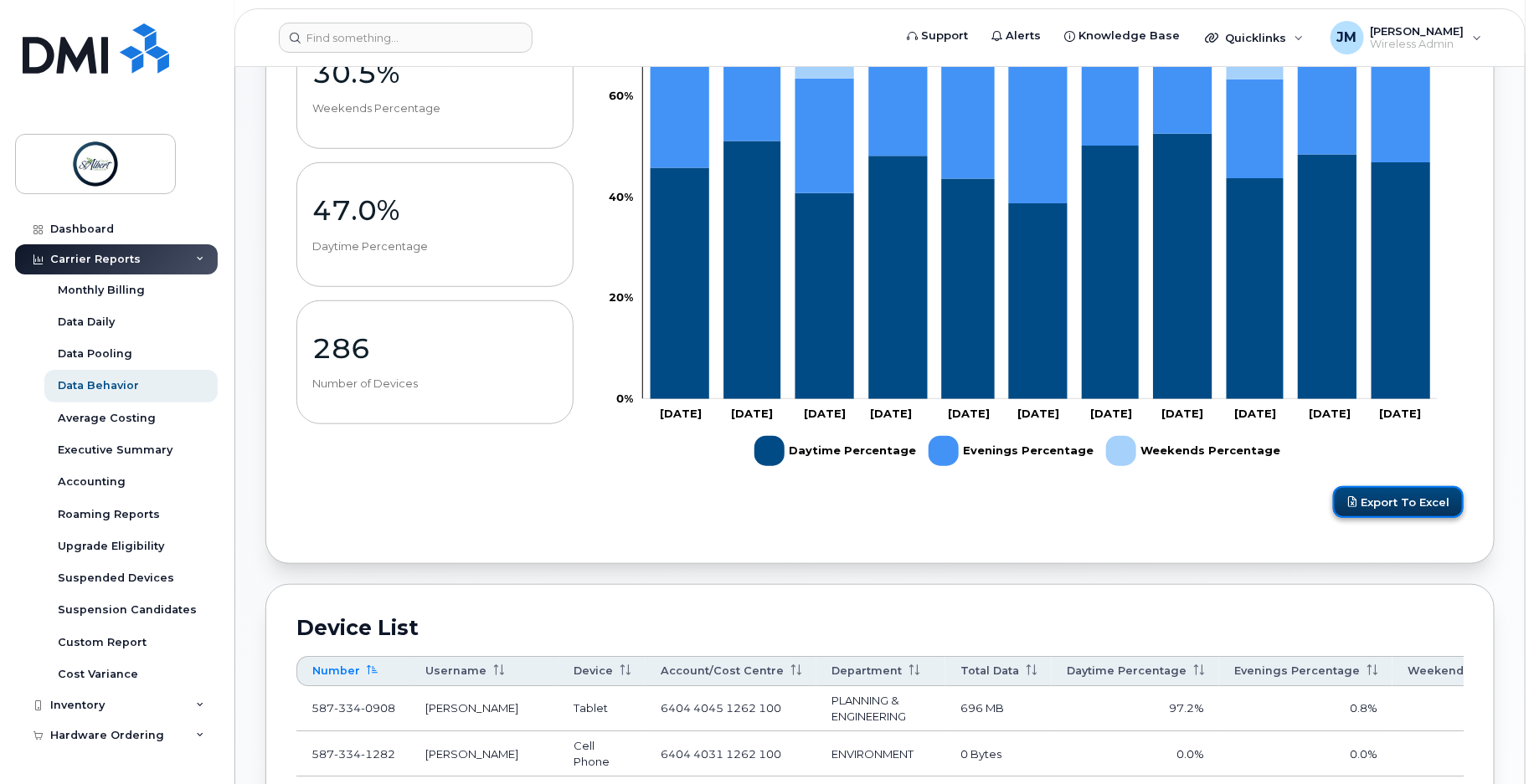
click at [1356, 508] on span at bounding box center [1354, 502] width 13 height 13
click at [118, 604] on div "Suspension Candidates" at bounding box center [127, 610] width 139 height 15
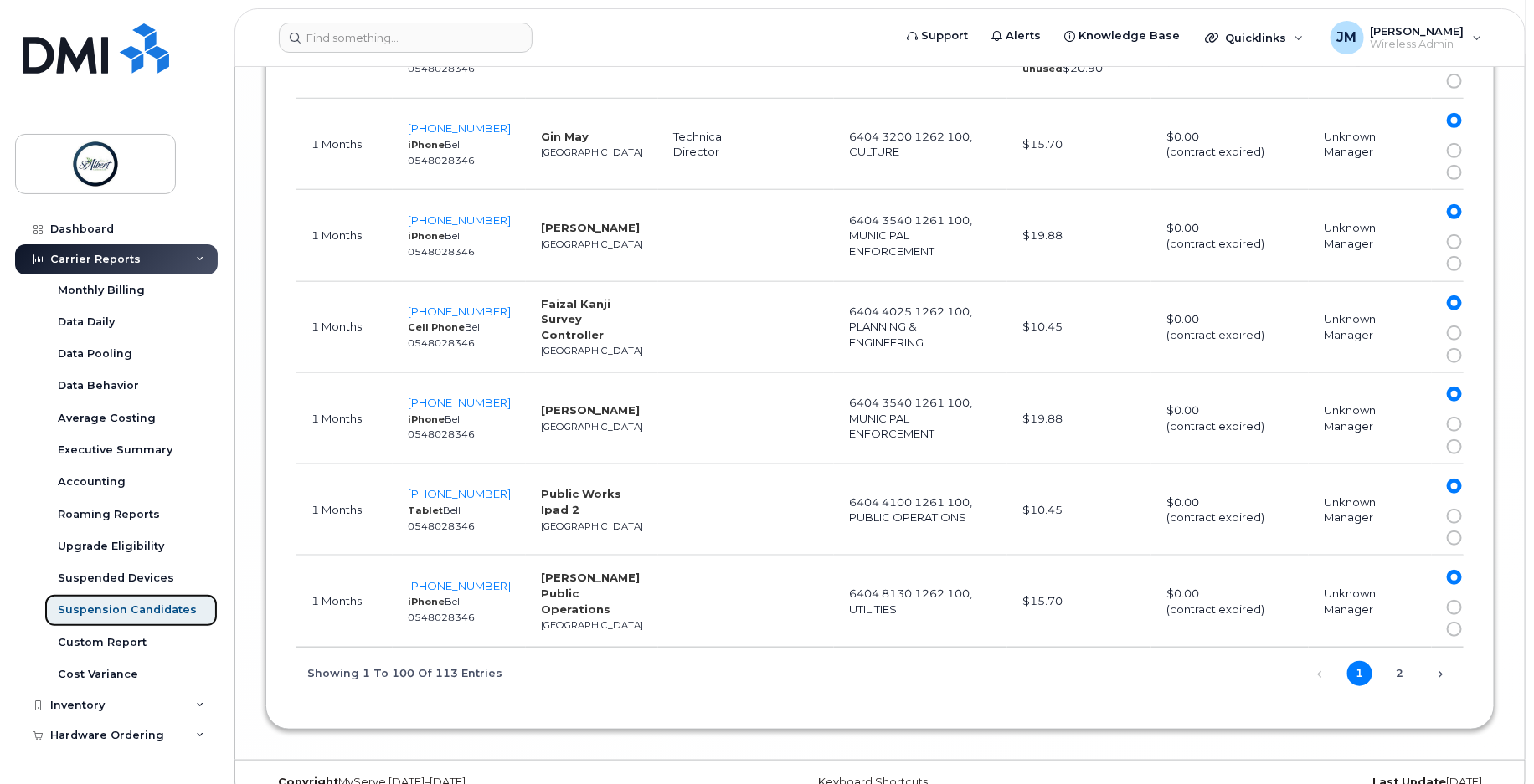
scroll to position [9646, 0]
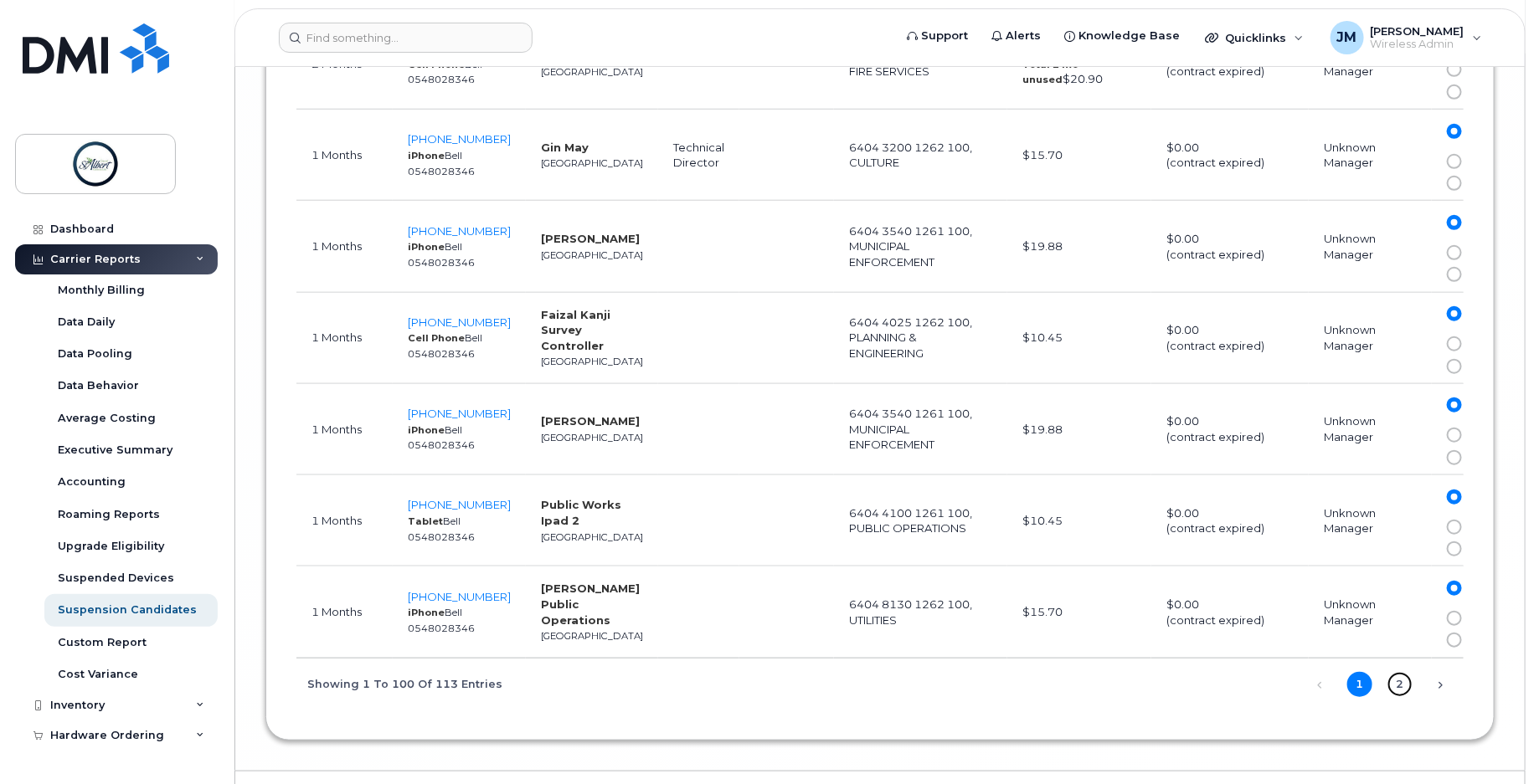
drag, startPoint x: 1405, startPoint y: 708, endPoint x: 1396, endPoint y: 712, distance: 9.8
click at [1400, 698] on link "2" at bounding box center [1400, 684] width 25 height 25
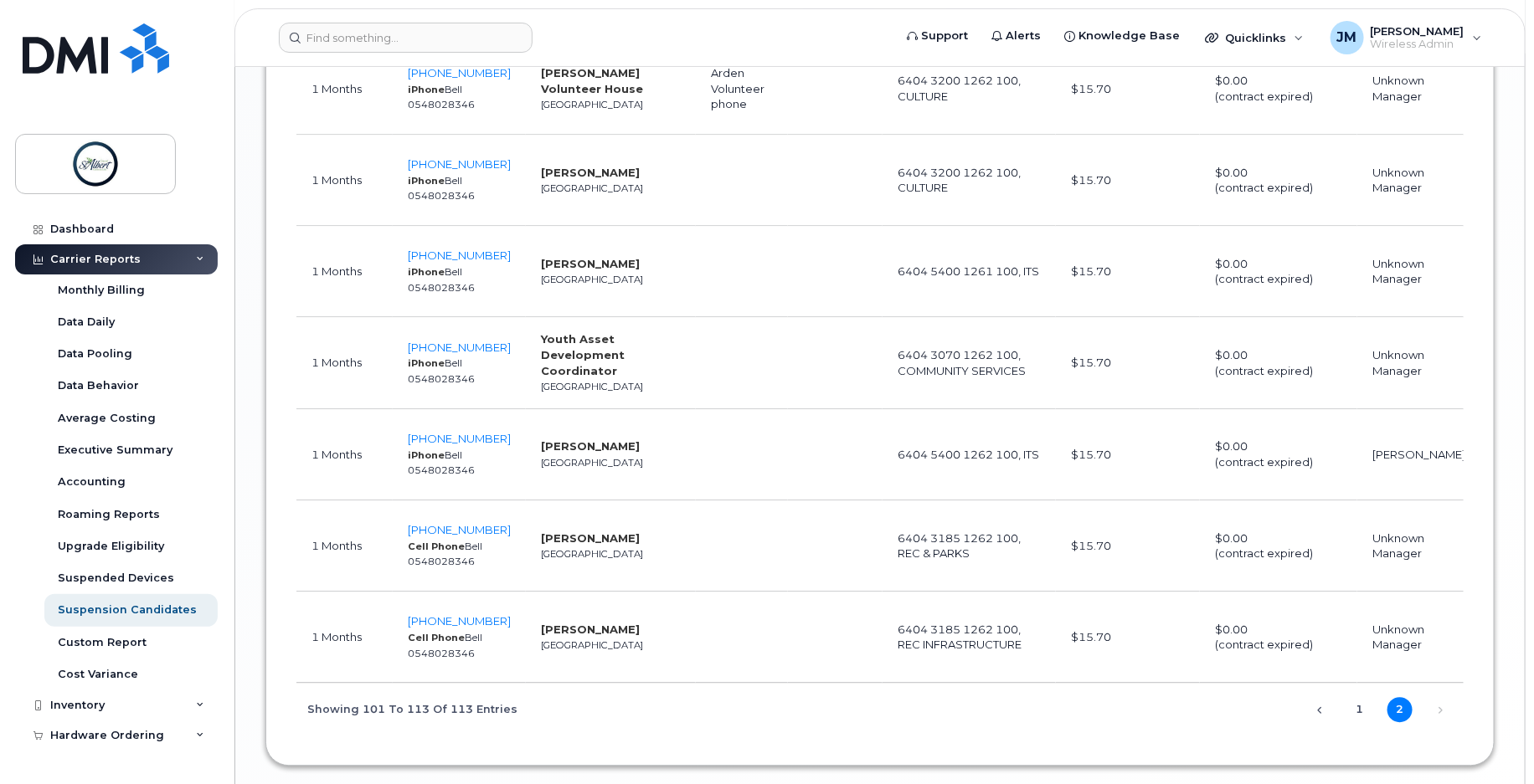
scroll to position [1754, 0]
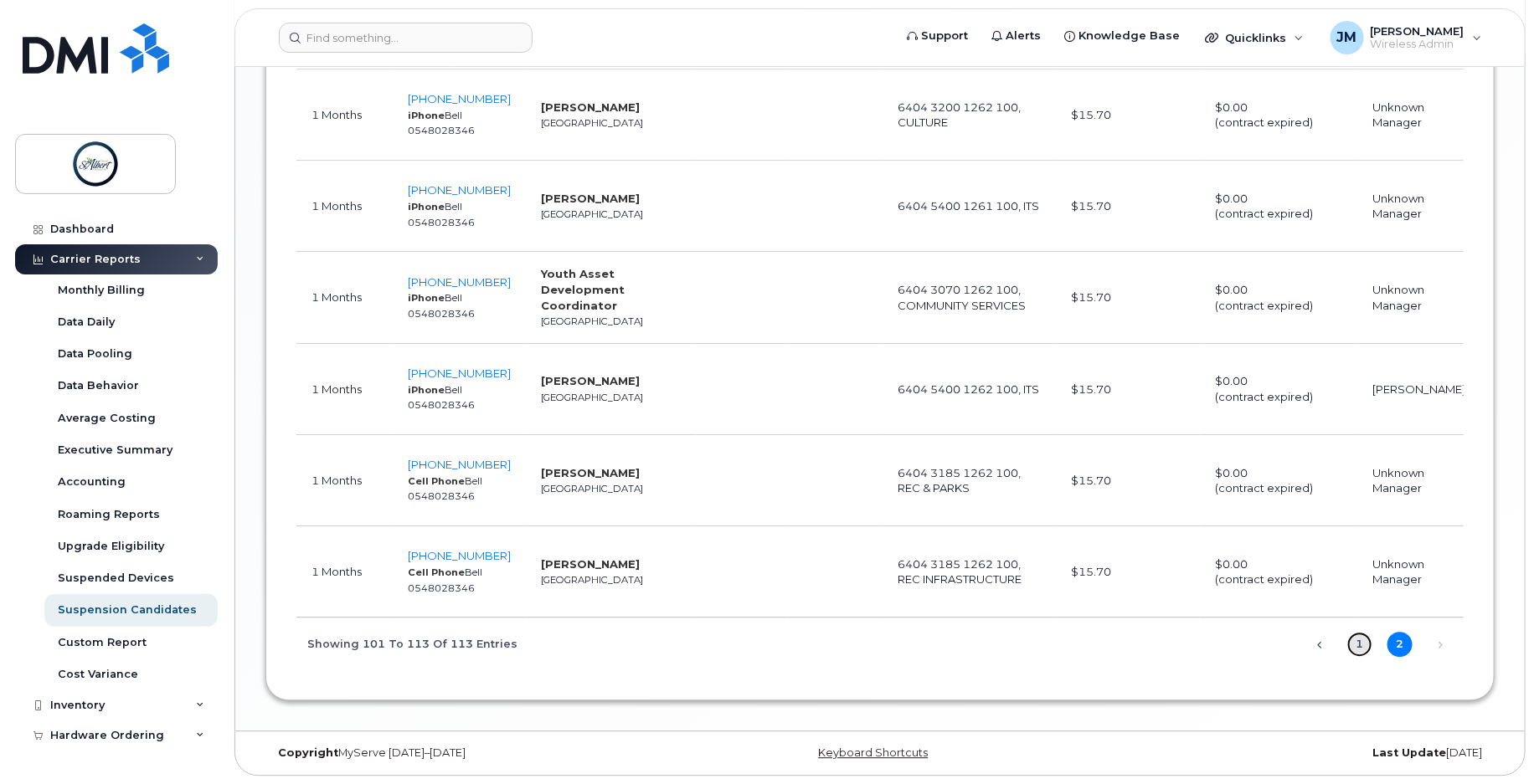
click at [1357, 642] on link "1" at bounding box center [1360, 644] width 25 height 25
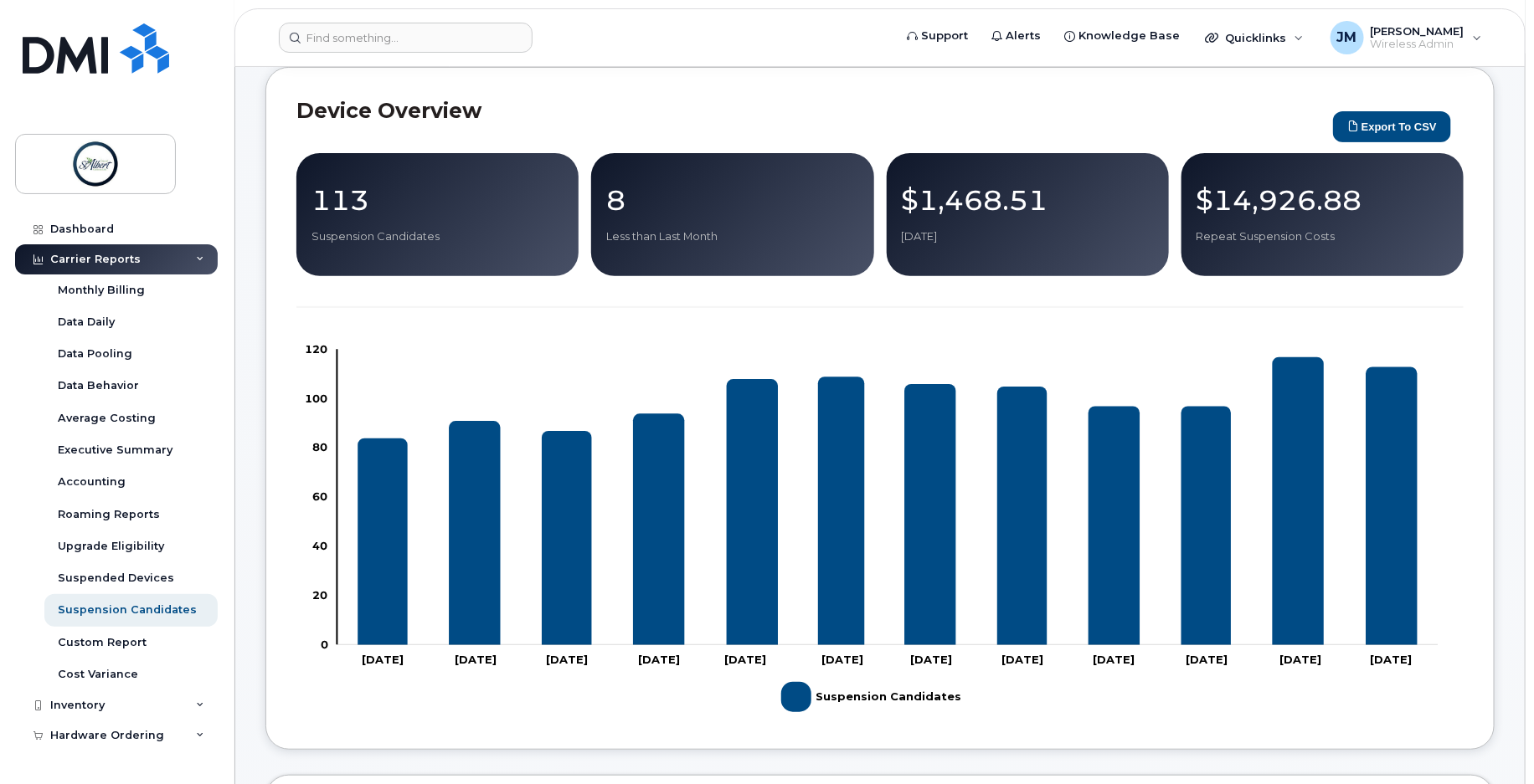
scroll to position [76, 0]
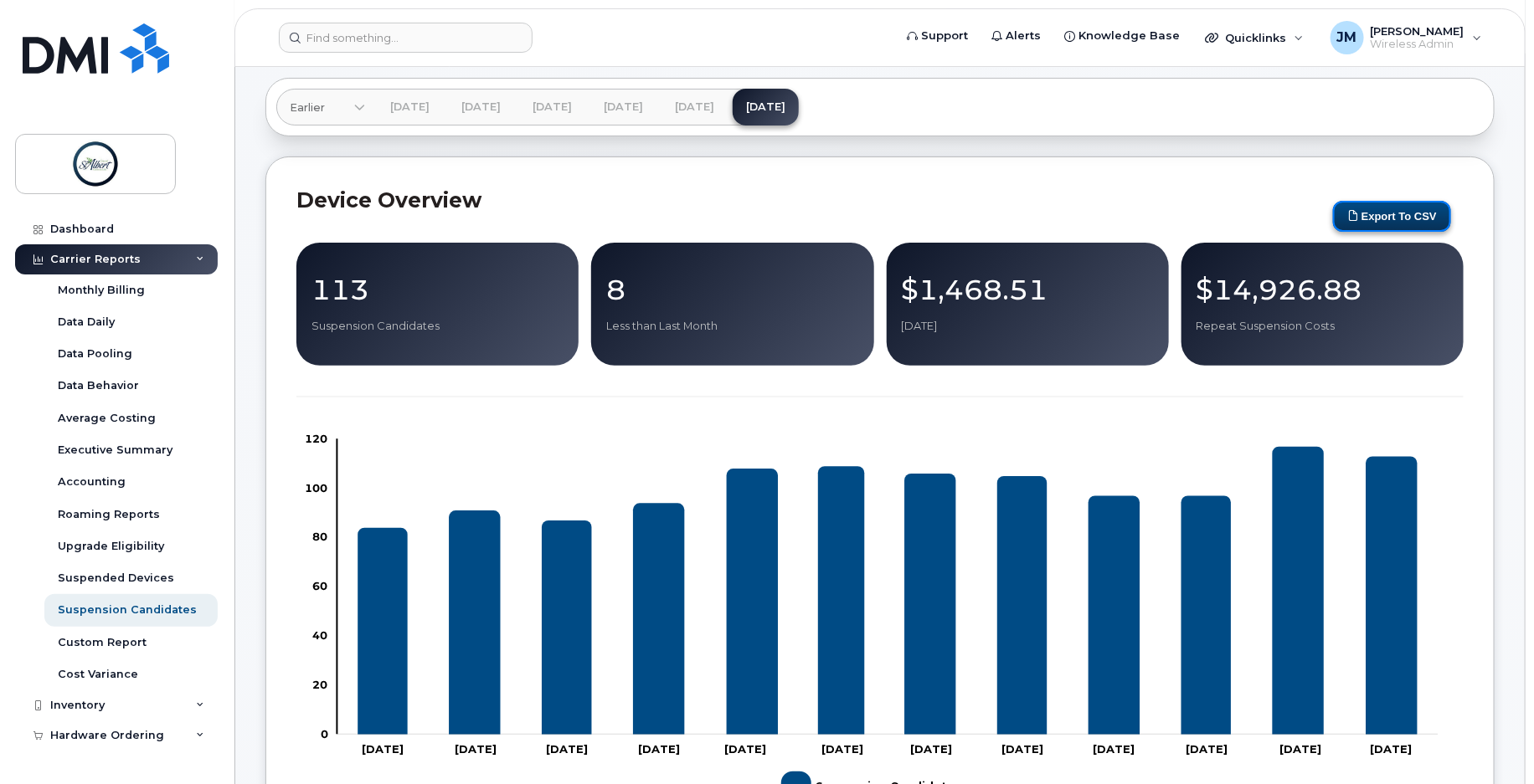
click at [1409, 209] on button "Export to CSV" at bounding box center [1391, 216] width 118 height 31
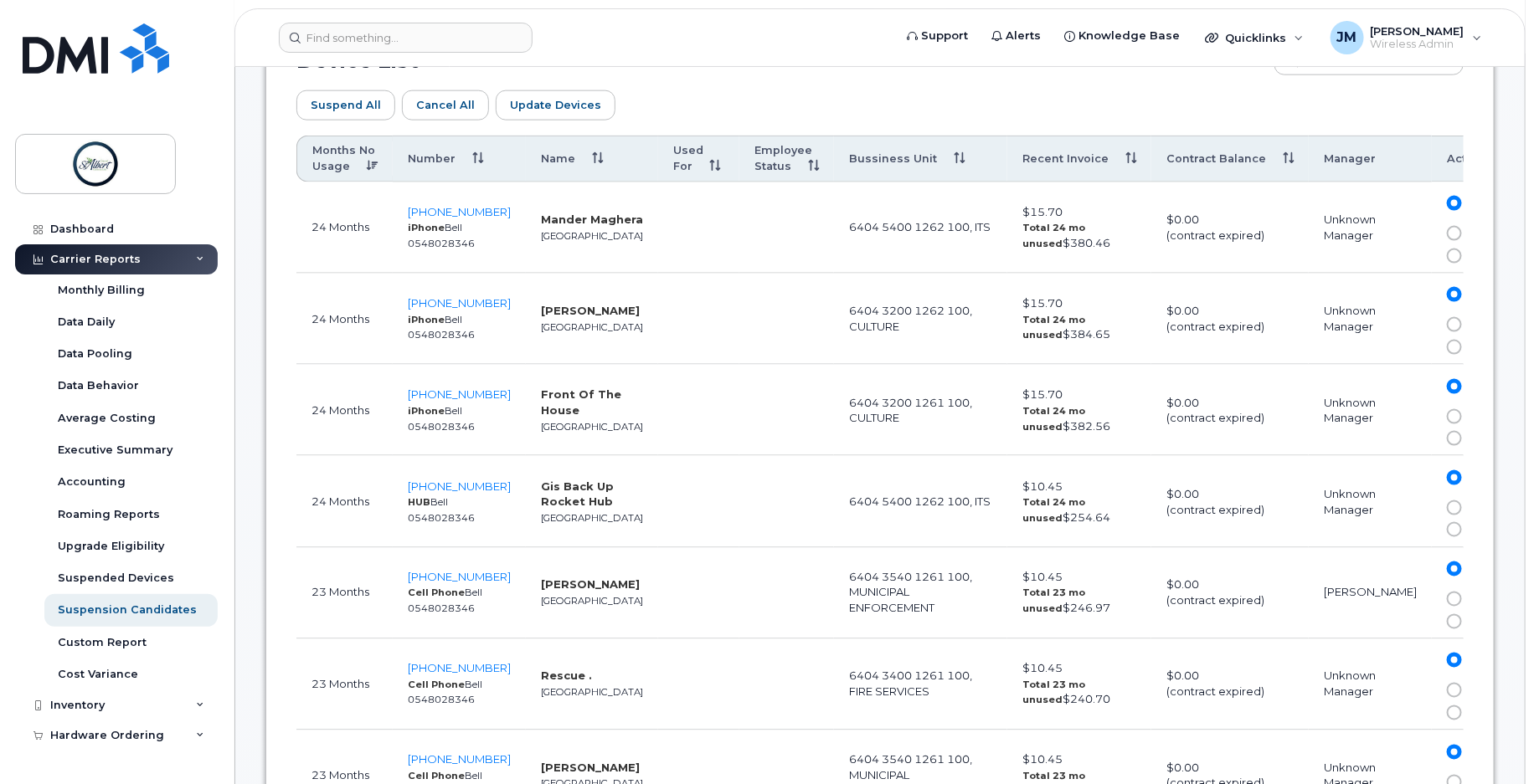
scroll to position [697, 0]
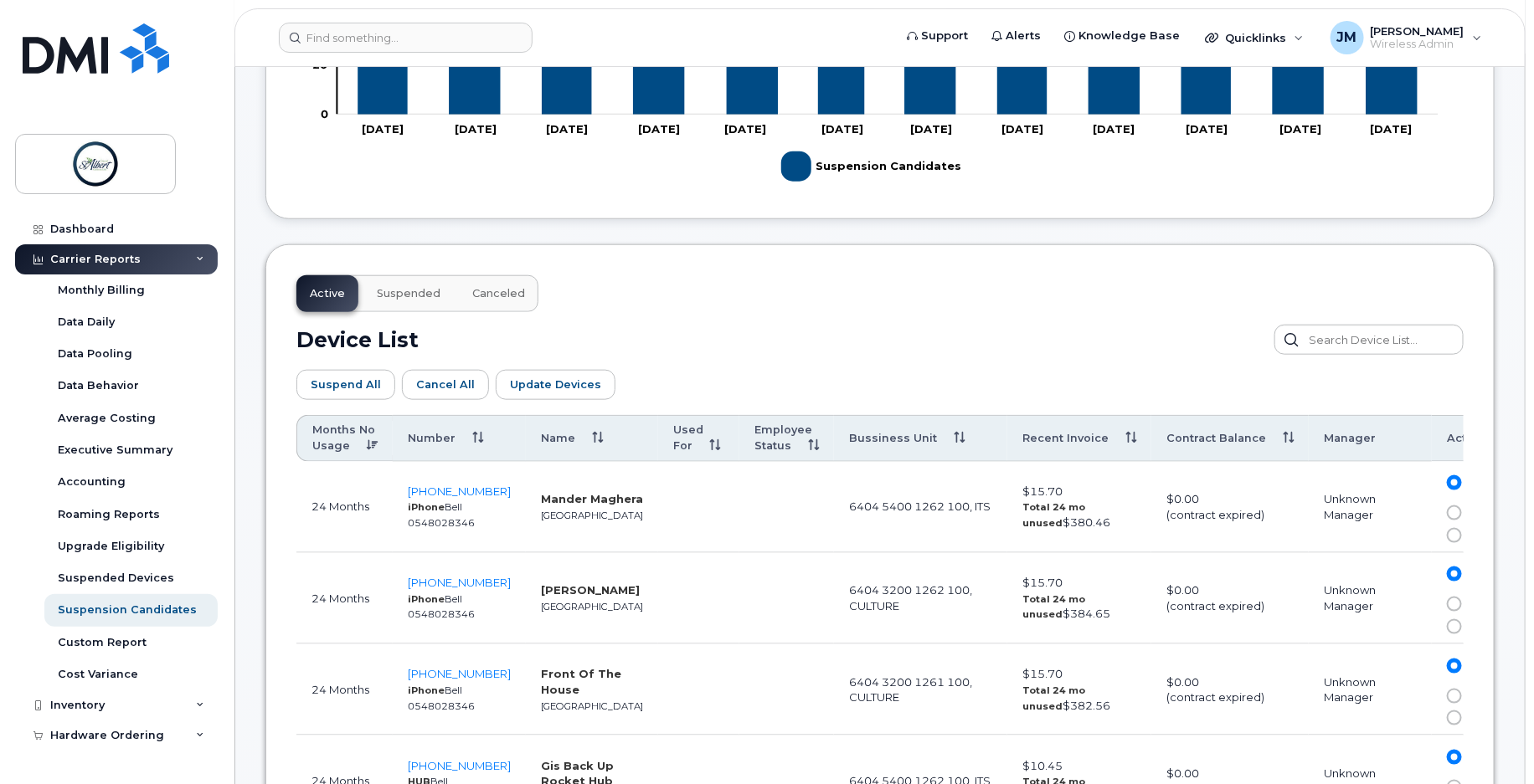
click at [420, 303] on button "Suspended" at bounding box center [409, 294] width 91 height 37
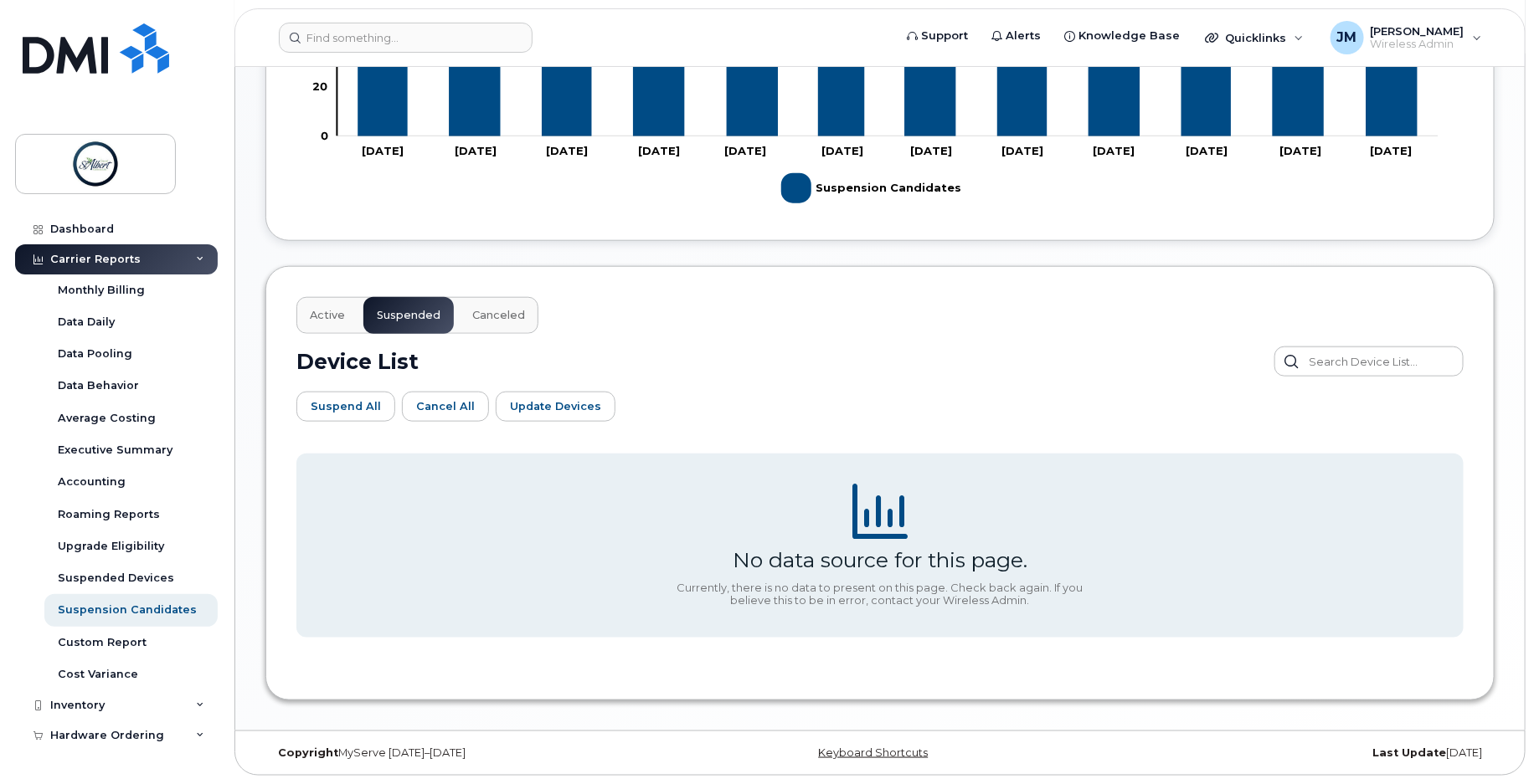
scroll to position [676, 0]
click at [483, 311] on span "Canceled" at bounding box center [498, 315] width 53 height 13
click at [324, 323] on button "Active" at bounding box center [327, 316] width 62 height 37
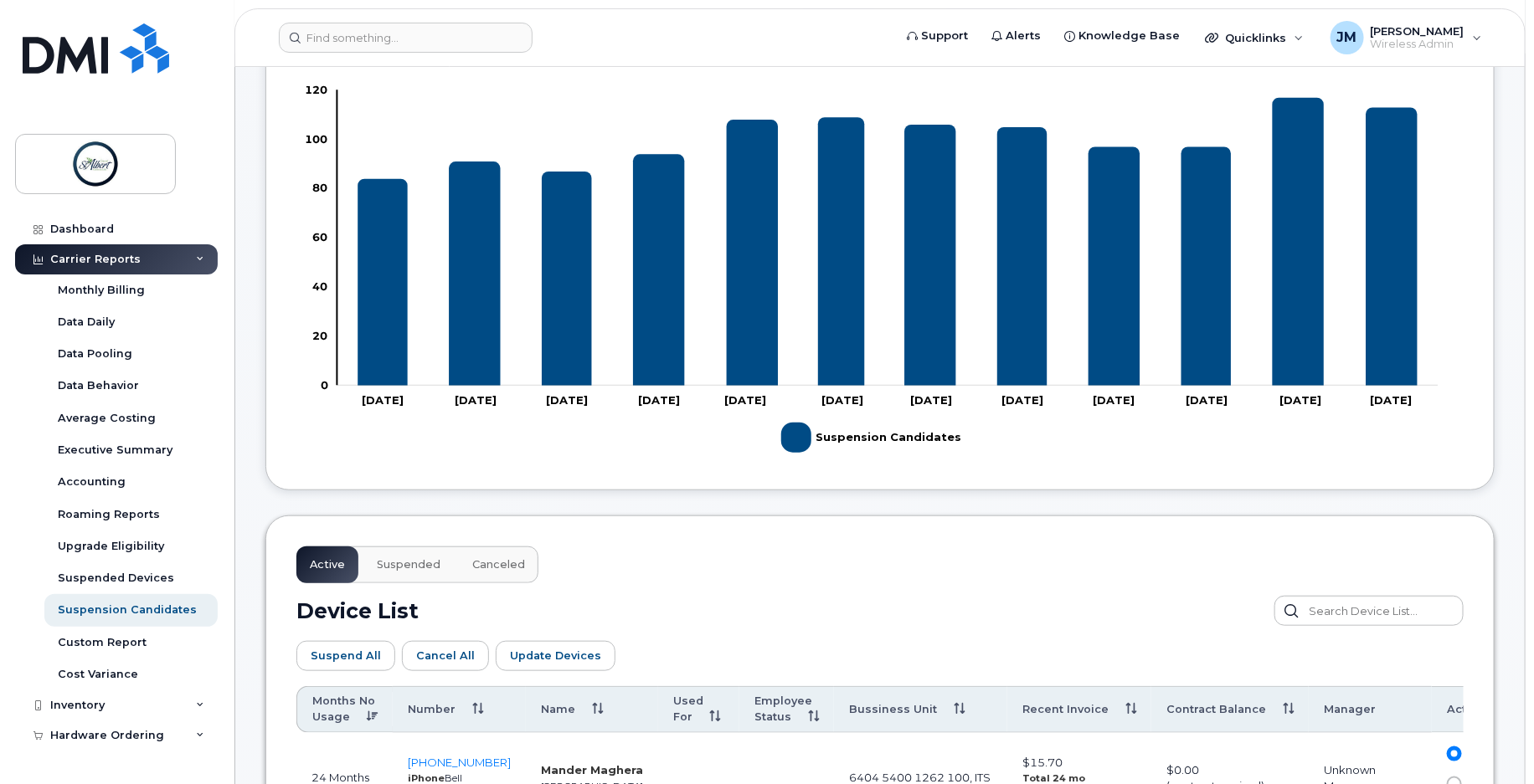
scroll to position [0, 0]
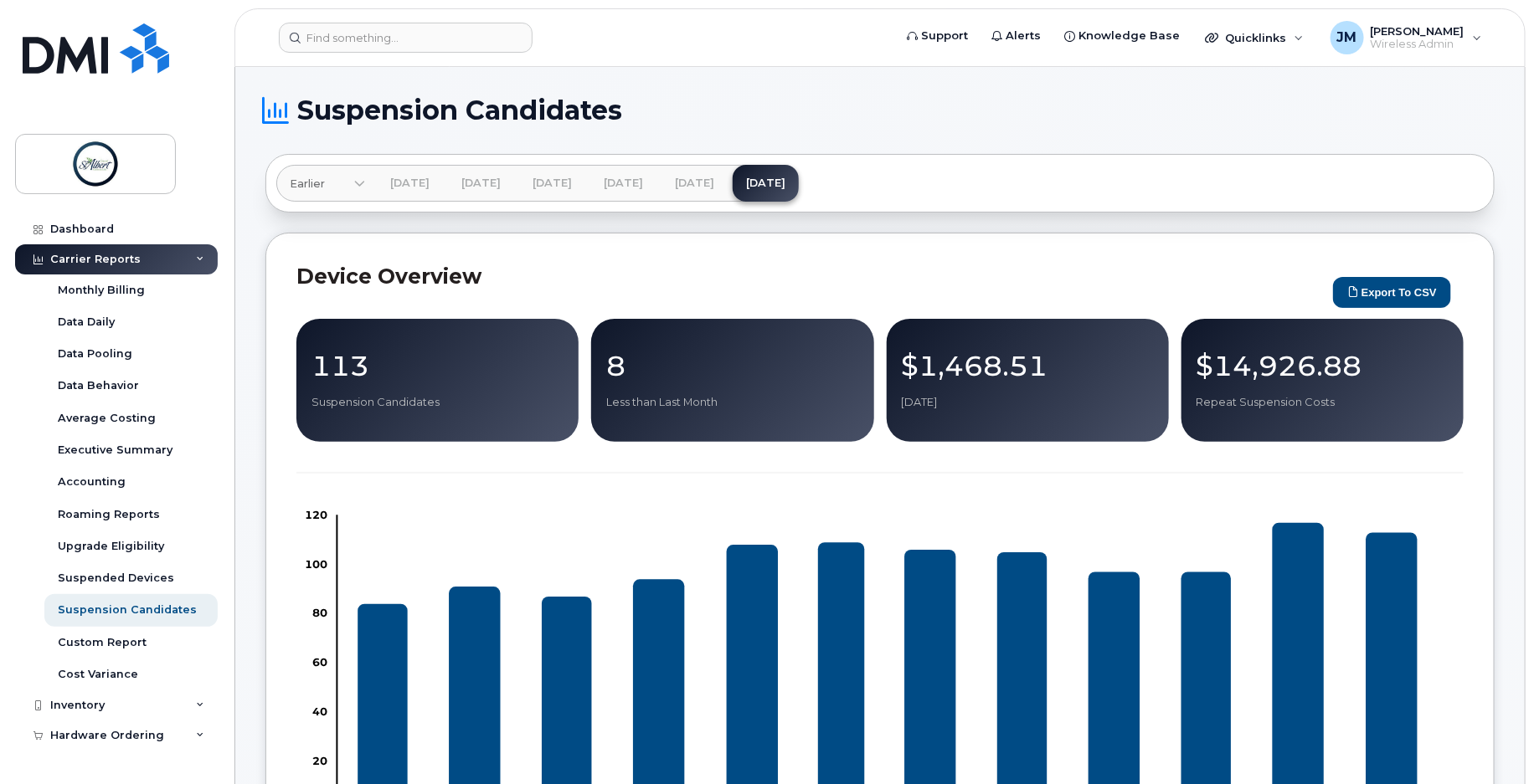
click at [334, 195] on link "Earlier" at bounding box center [321, 183] width 89 height 37
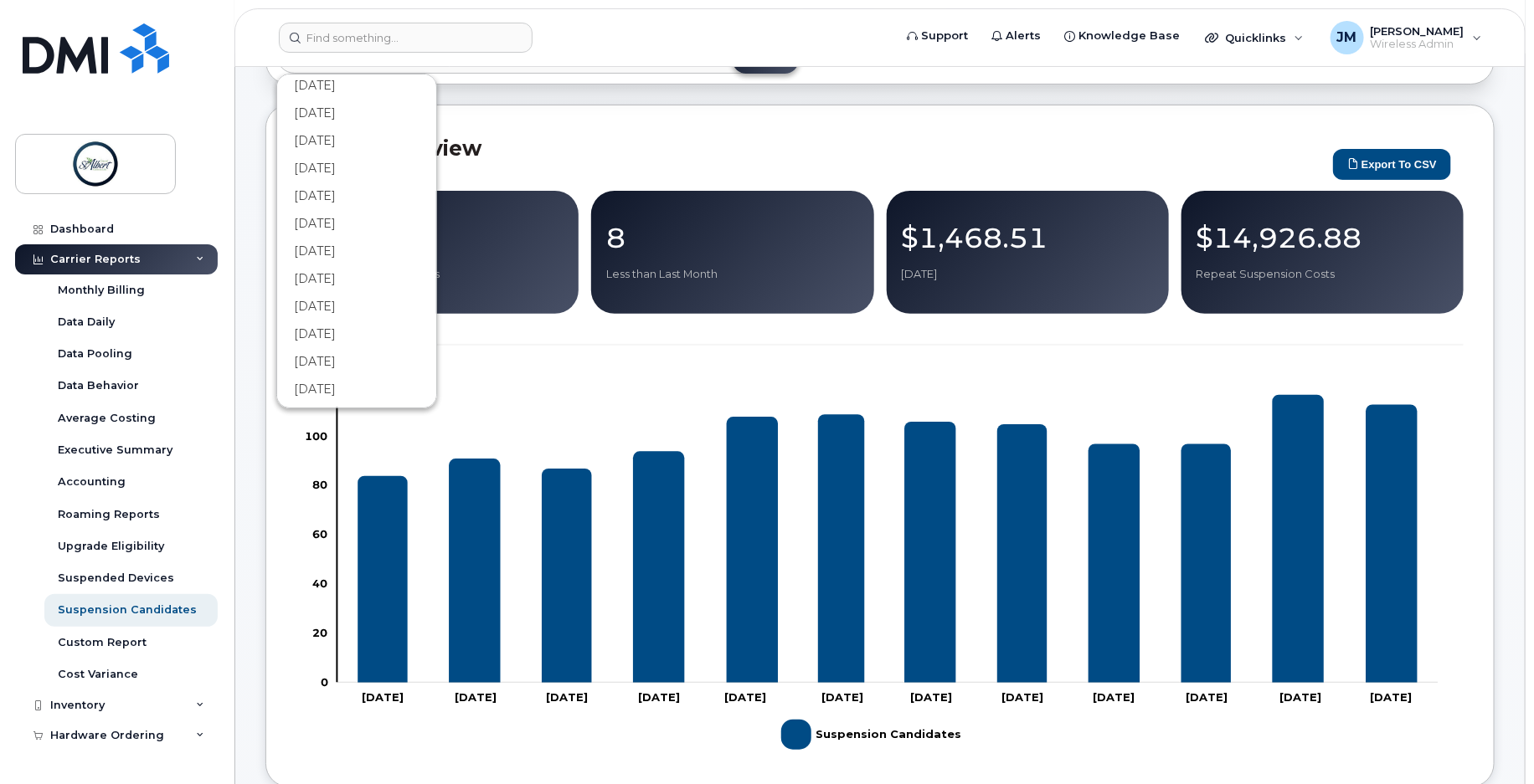
scroll to position [107, 0]
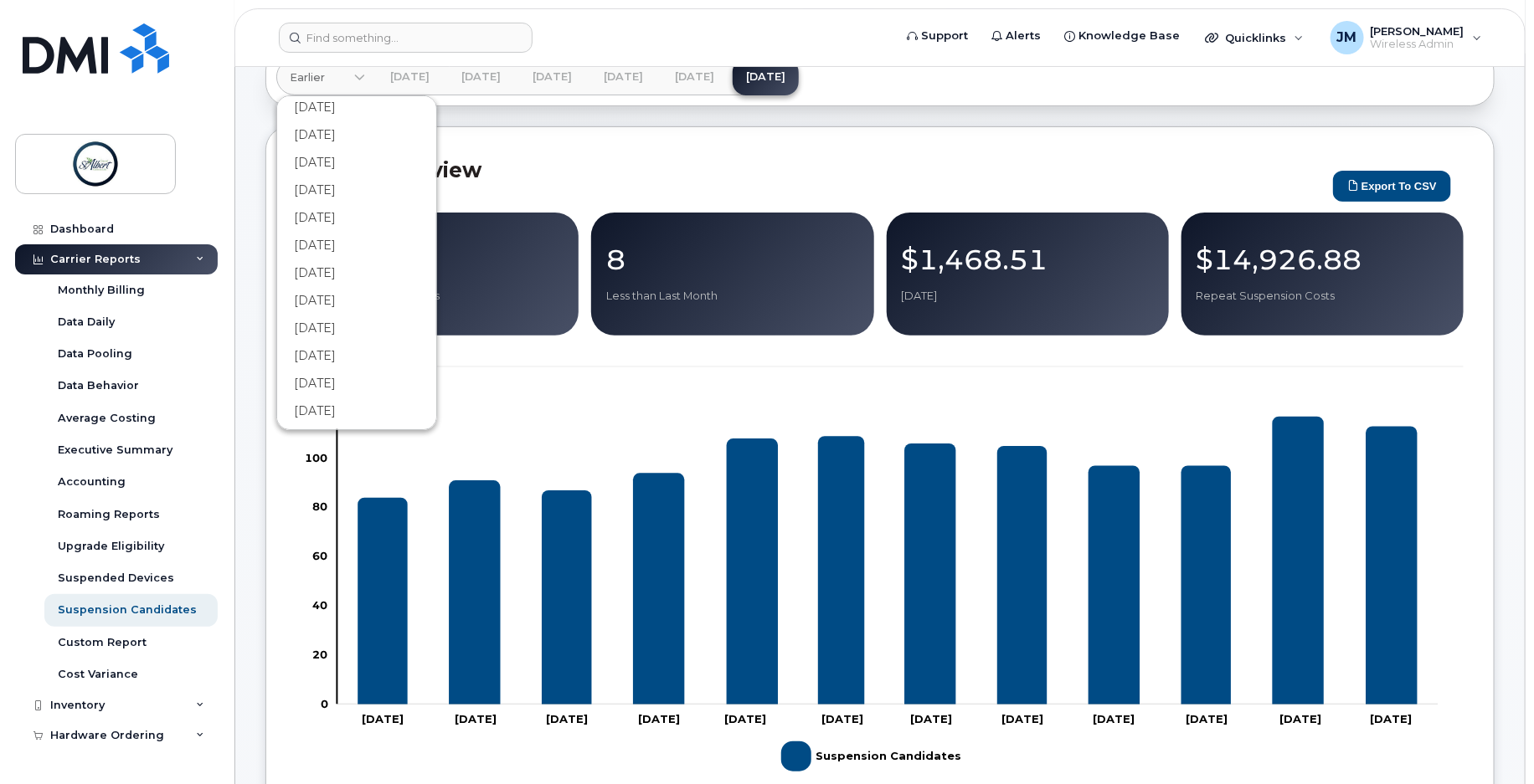
click at [699, 151] on div "Device Overview Export to CSV 113 Suspension Candidates 8 Less than Last Month …" at bounding box center [880, 467] width 1229 height 683
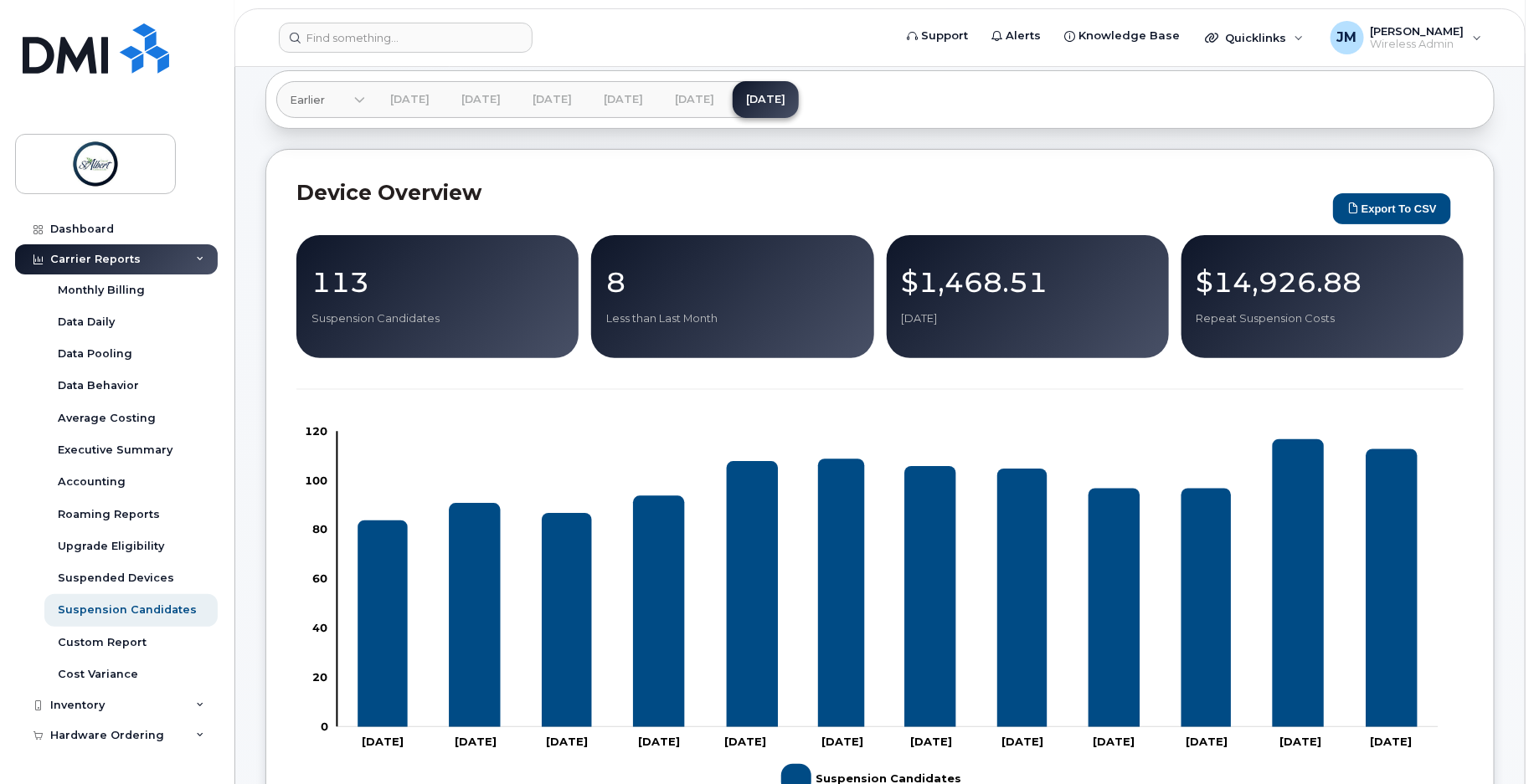
scroll to position [0, 0]
